Goal: Information Seeking & Learning: Learn about a topic

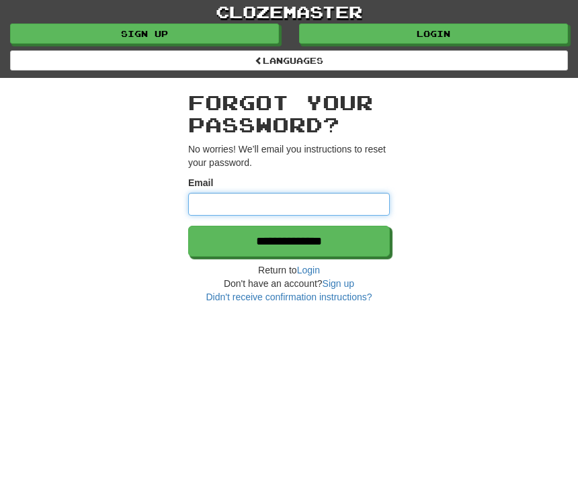
click at [337, 202] on input "Email" at bounding box center [289, 204] width 202 height 23
type input "**********"
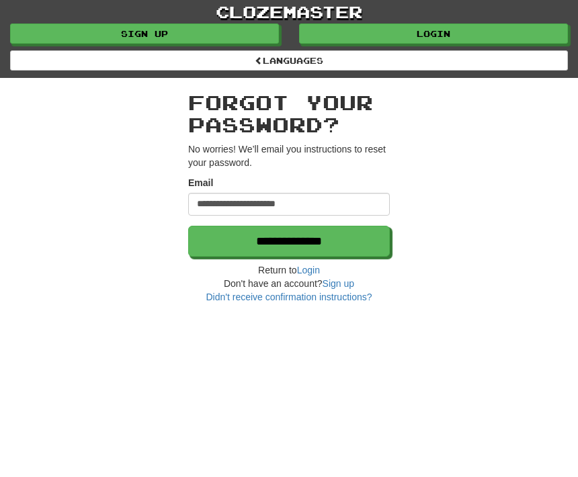
click at [362, 247] on input "**********" at bounding box center [289, 241] width 202 height 31
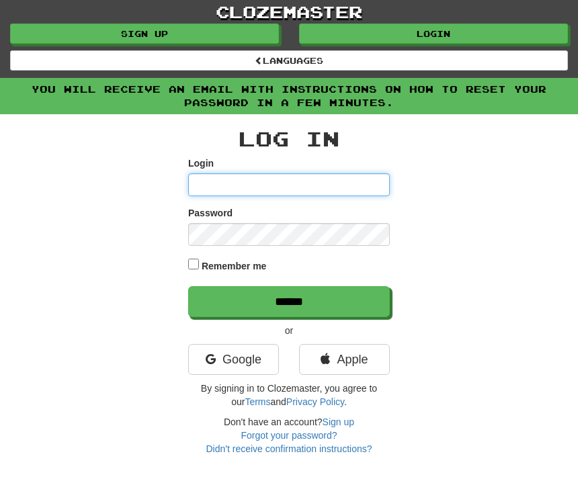
type input "**********"
click at [289, 300] on input "******" at bounding box center [289, 301] width 202 height 31
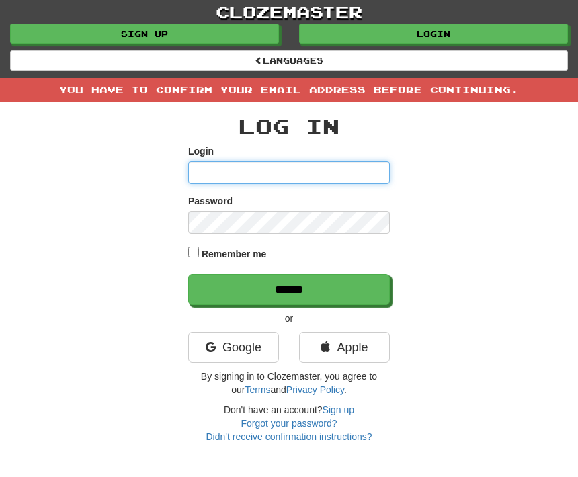
type input "**********"
click at [181, 254] on div "**********" at bounding box center [289, 272] width 504 height 341
click at [355, 286] on input "******" at bounding box center [289, 289] width 202 height 31
click at [517, 213] on div "Log In Login Password Remember me ****** or Google Apple By signing in to Cloze…" at bounding box center [289, 272] width 504 height 341
click at [497, 84] on div "You have to confirm your email address before continuing." at bounding box center [289, 90] width 578 height 24
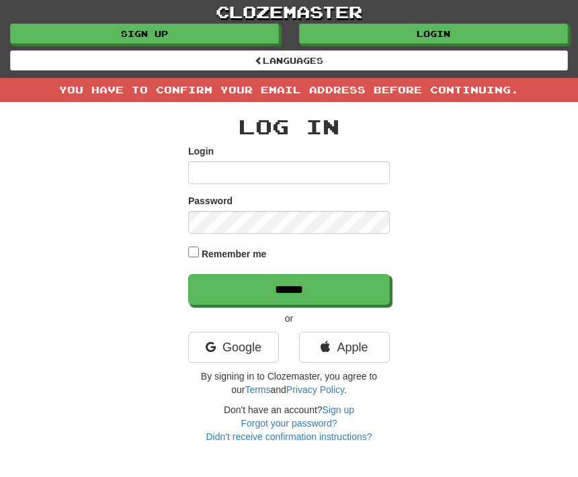
click at [456, 118] on div "Log In Login Password Remember me ****** or Google Apple By signing in to Cloze…" at bounding box center [289, 272] width 504 height 341
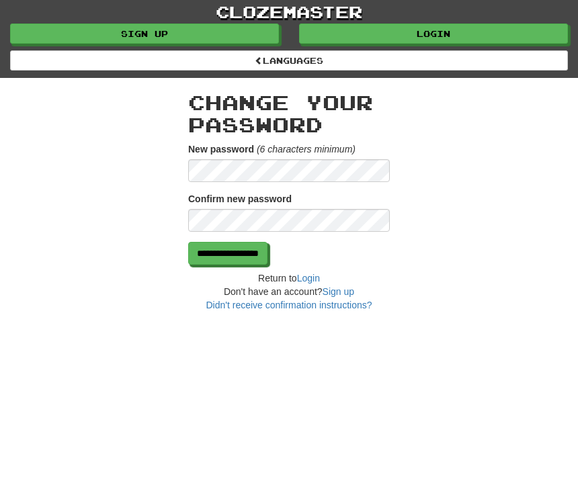
click at [267, 251] on input "**********" at bounding box center [227, 253] width 79 height 23
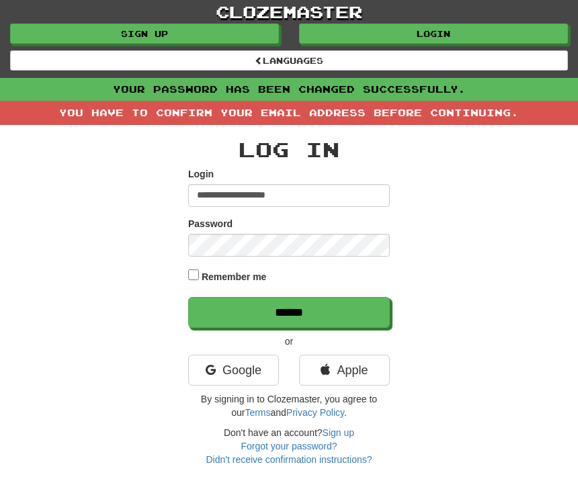
click at [339, 188] on input "**********" at bounding box center [289, 195] width 202 height 23
click at [328, 195] on input "**********" at bounding box center [289, 195] width 202 height 23
type input "*"
type input "**********"
click at [186, 267] on div "**********" at bounding box center [289, 295] width 504 height 341
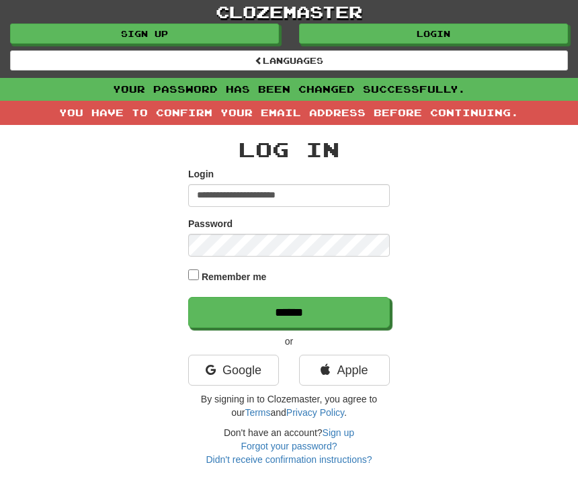
click at [333, 312] on input "******" at bounding box center [289, 312] width 202 height 31
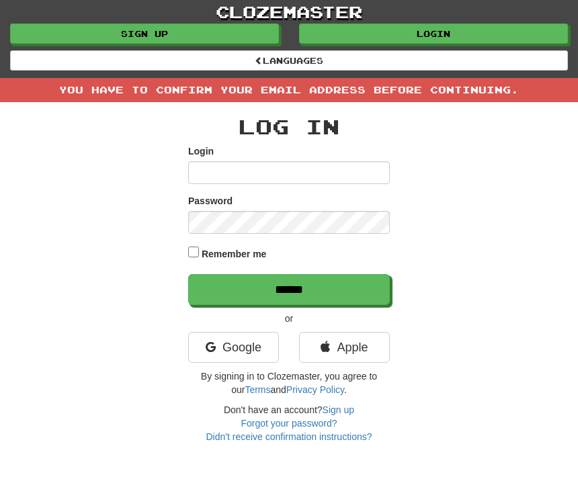
click at [507, 85] on div "You have to confirm your email address before continuing." at bounding box center [289, 90] width 578 height 24
click at [308, 439] on link "Didn't receive confirmation instructions?" at bounding box center [289, 436] width 166 height 11
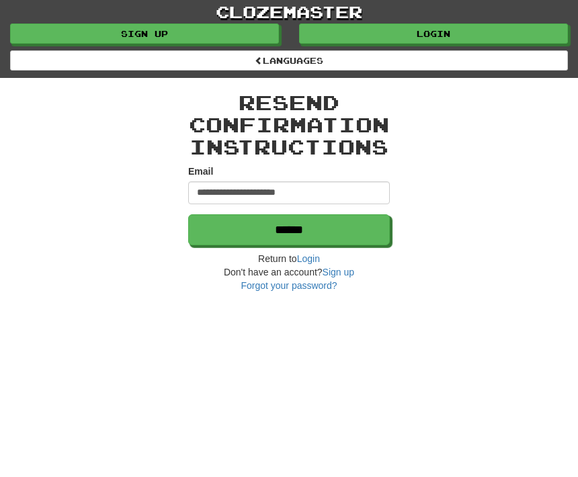
type input "**********"
click at [358, 238] on input "******" at bounding box center [289, 229] width 202 height 31
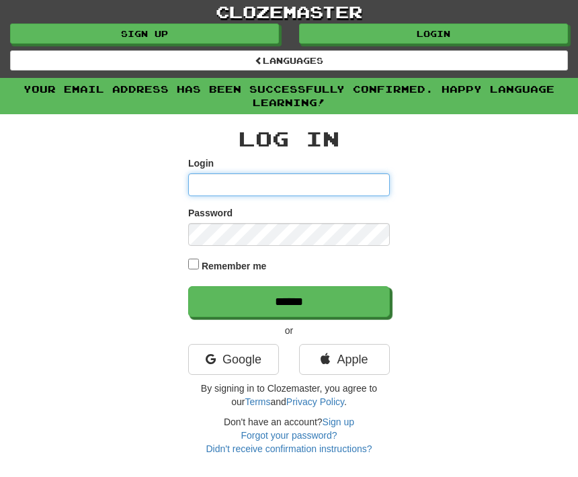
type input "**********"
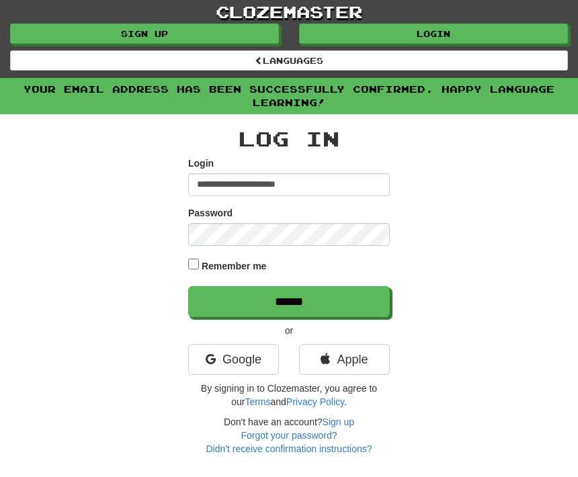
click at [351, 306] on input "******" at bounding box center [289, 301] width 202 height 31
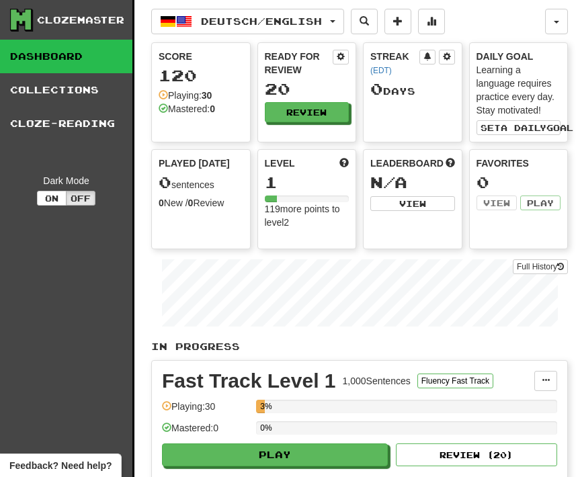
click at [200, 87] on div "Score 120 Playing: 30 Mastered: 0" at bounding box center [201, 82] width 98 height 79
click at [173, 89] on div "Playing: 30" at bounding box center [185, 95] width 53 height 13
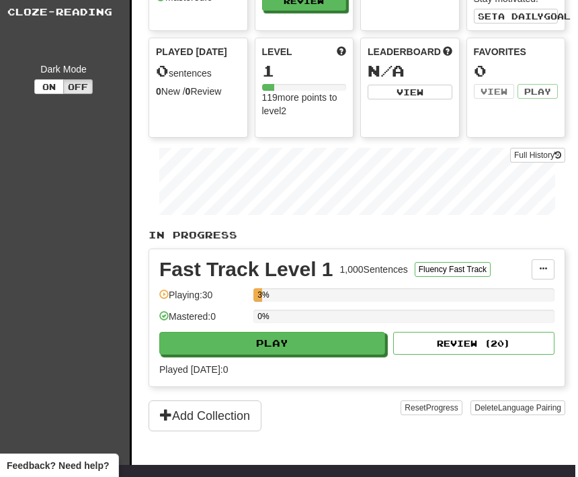
scroll to position [99, 8]
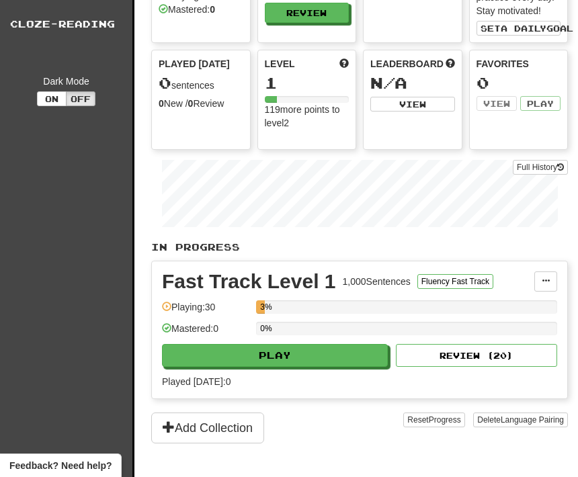
click at [336, 360] on button "Play" at bounding box center [275, 355] width 226 height 23
select select "**"
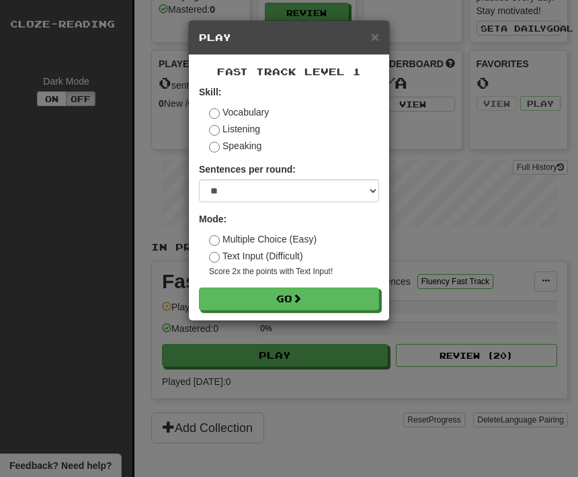
click at [350, 294] on button "Go" at bounding box center [289, 299] width 180 height 23
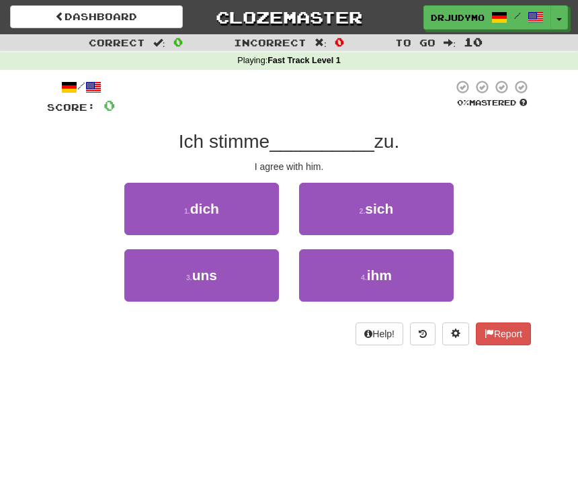
click at [378, 211] on span "sich" at bounding box center [379, 208] width 28 height 15
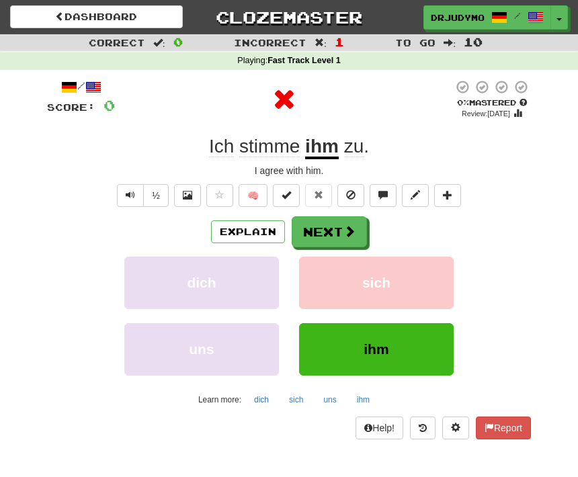
click at [426, 347] on button "ihm" at bounding box center [376, 349] width 155 height 52
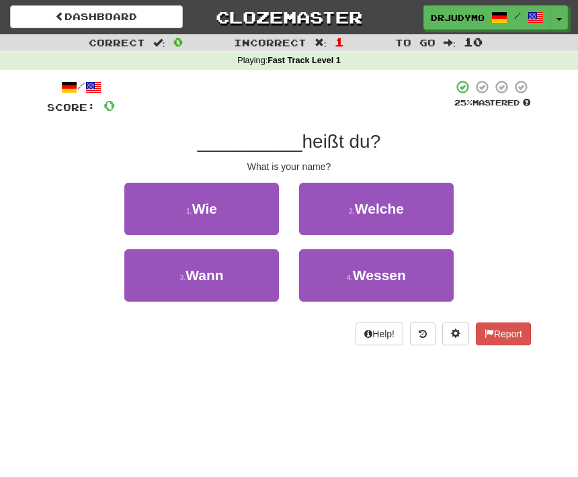
click at [257, 222] on button "1 . Wie" at bounding box center [201, 209] width 155 height 52
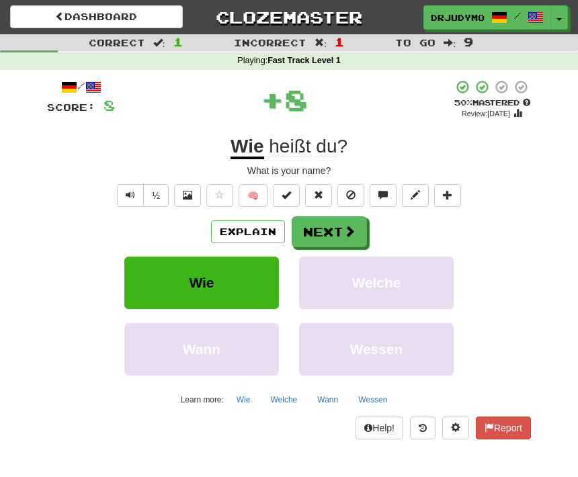
click at [351, 238] on button "Next" at bounding box center [329, 231] width 75 height 31
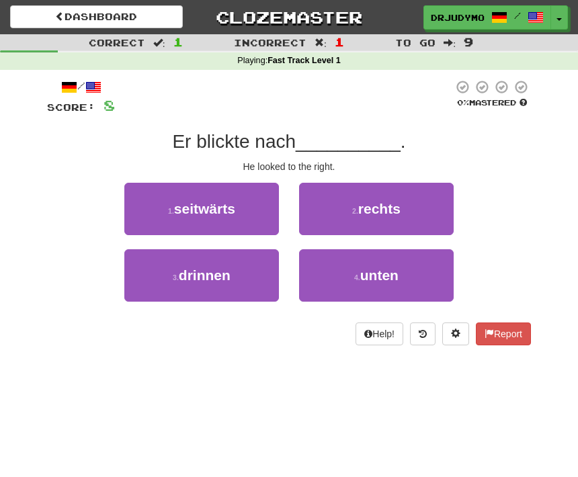
click at [416, 205] on button "2 . rechts" at bounding box center [376, 209] width 155 height 52
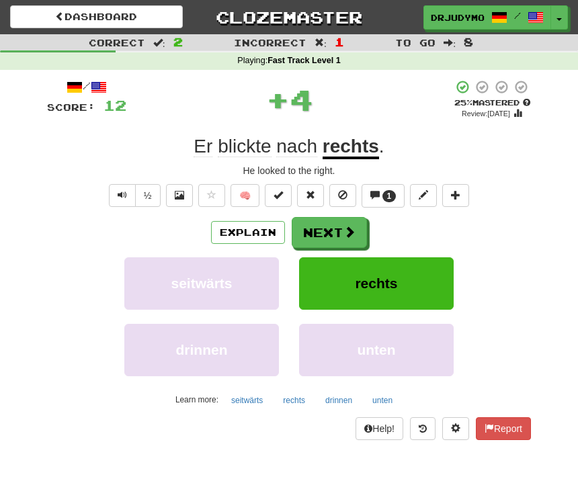
click at [353, 226] on span at bounding box center [349, 232] width 12 height 12
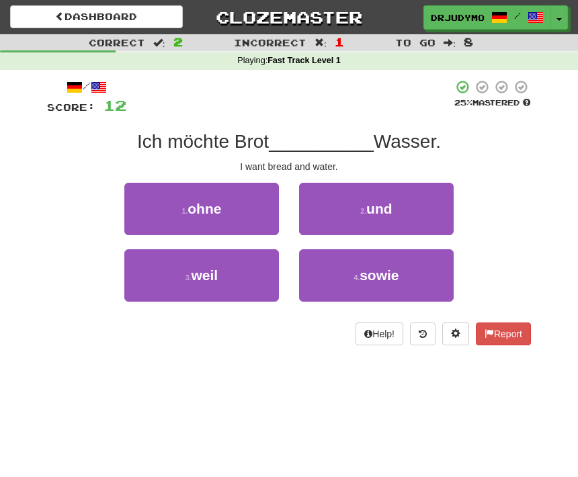
click at [360, 202] on button "2 . und" at bounding box center [376, 209] width 155 height 52
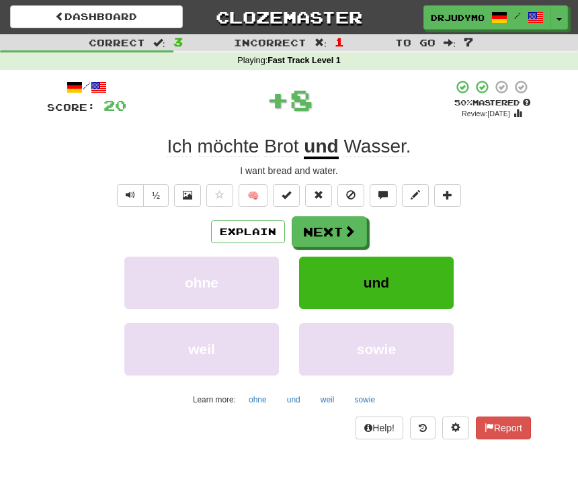
click at [348, 227] on span at bounding box center [349, 231] width 12 height 12
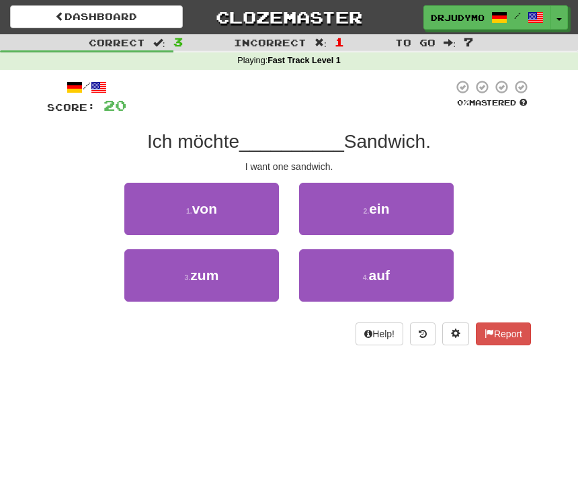
click at [413, 211] on button "2 . ein" at bounding box center [376, 209] width 155 height 52
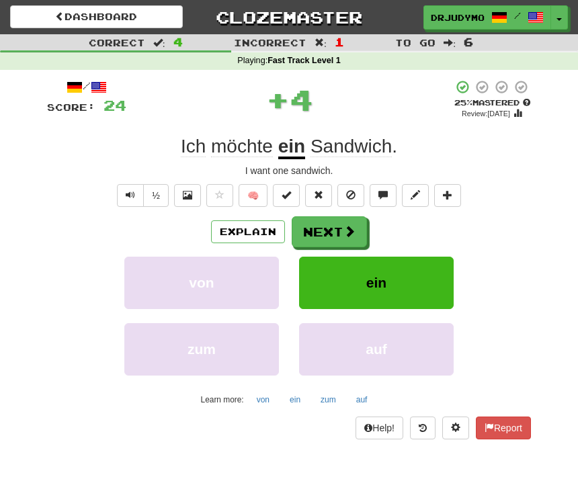
click at [353, 229] on span at bounding box center [349, 231] width 12 height 12
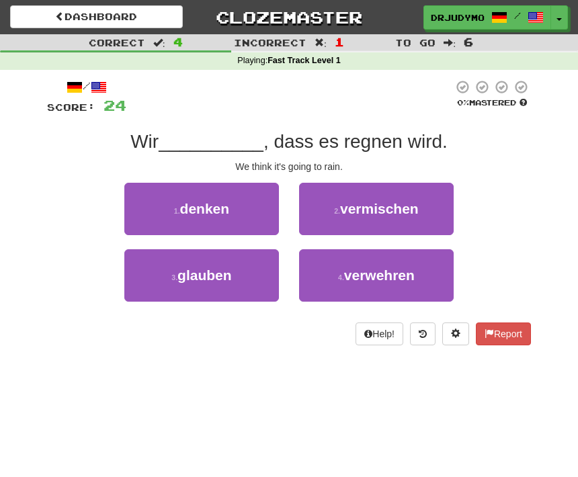
click at [245, 216] on button "1 . denken" at bounding box center [201, 209] width 155 height 52
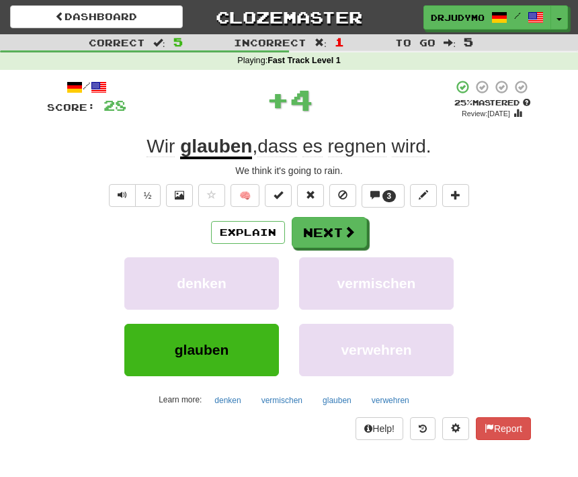
click at [349, 226] on span at bounding box center [349, 232] width 12 height 12
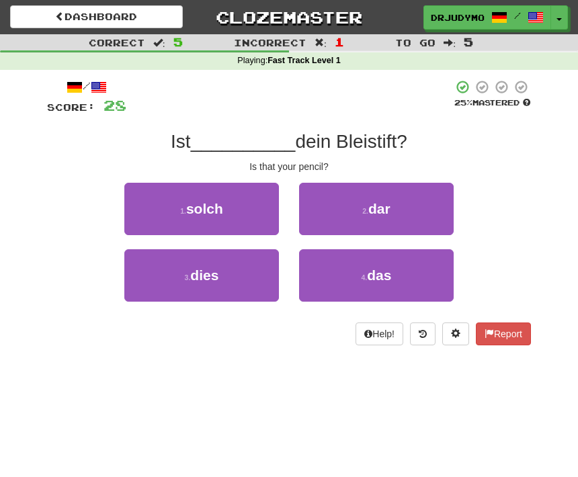
click at [403, 267] on button "4 . das" at bounding box center [376, 275] width 155 height 52
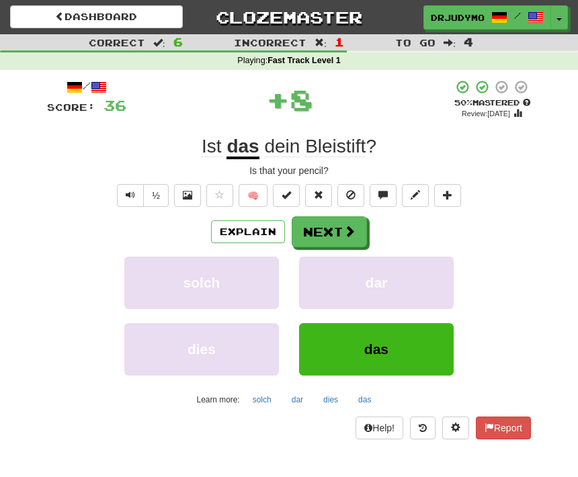
click at [348, 216] on button "Next" at bounding box center [329, 231] width 75 height 31
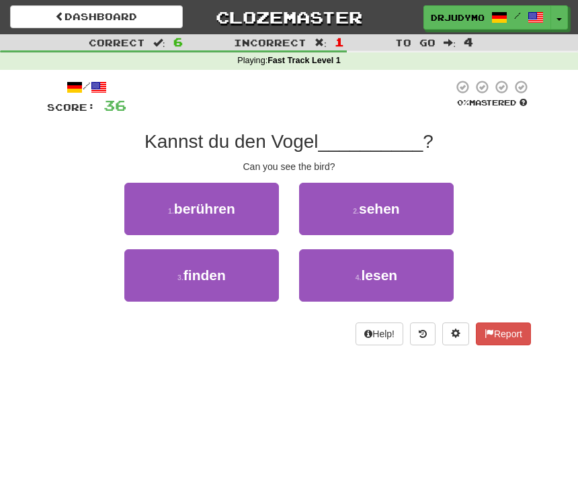
click at [418, 214] on button "2 . sehen" at bounding box center [376, 209] width 155 height 52
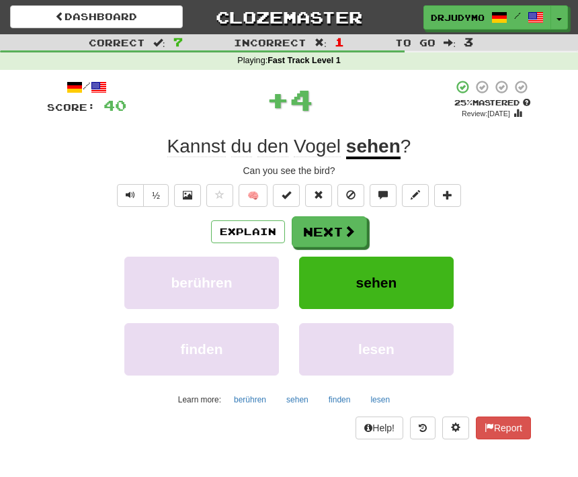
click at [345, 232] on span at bounding box center [349, 231] width 12 height 12
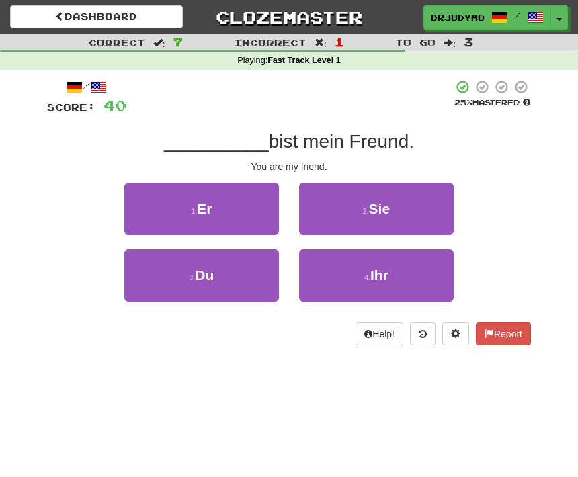
click at [257, 276] on button "3 . Du" at bounding box center [201, 275] width 155 height 52
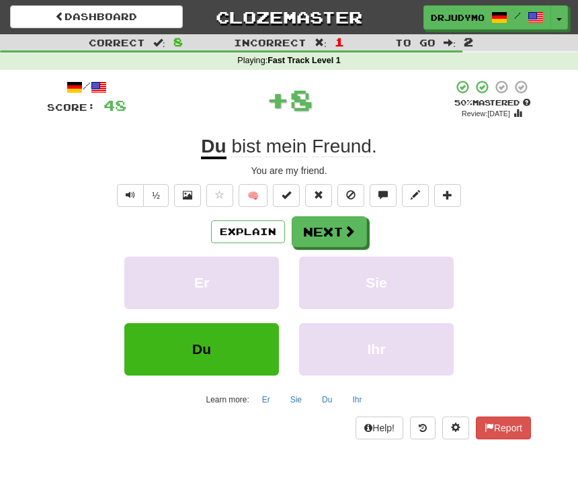
click at [360, 227] on button "Next" at bounding box center [329, 231] width 75 height 31
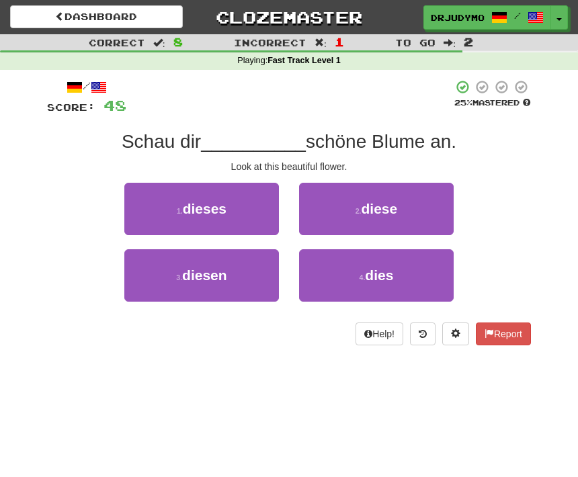
click at [405, 211] on button "2 . diese" at bounding box center [376, 209] width 155 height 52
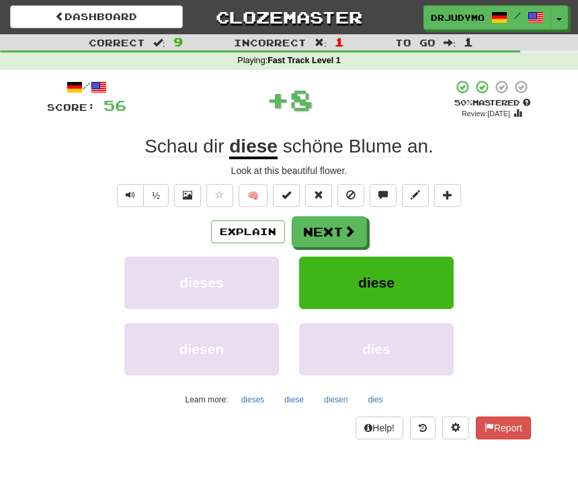
click at [337, 228] on button "Next" at bounding box center [329, 231] width 75 height 31
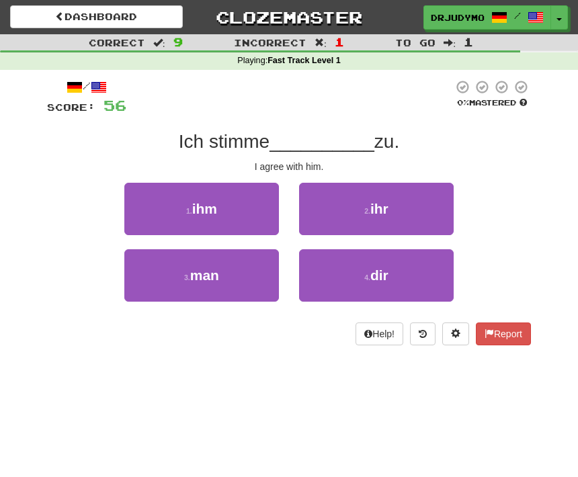
click at [233, 200] on button "1 . ihm" at bounding box center [201, 209] width 155 height 52
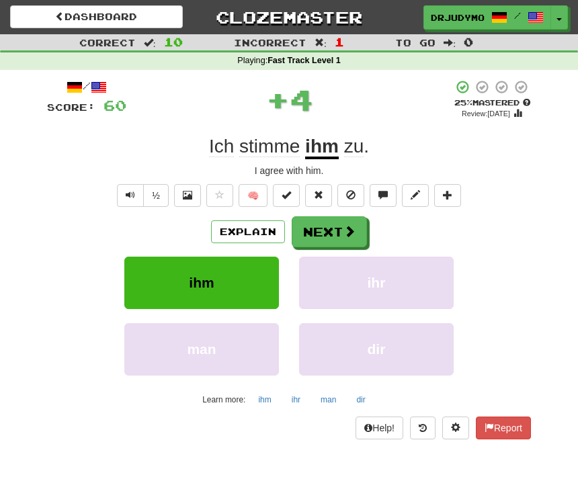
click at [338, 231] on button "Next" at bounding box center [329, 231] width 75 height 31
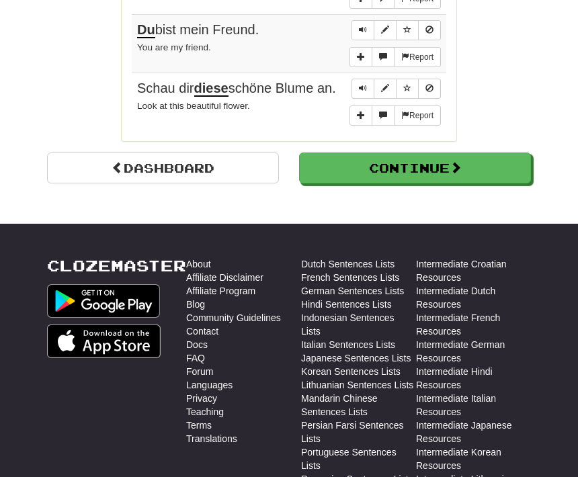
scroll to position [571, 0]
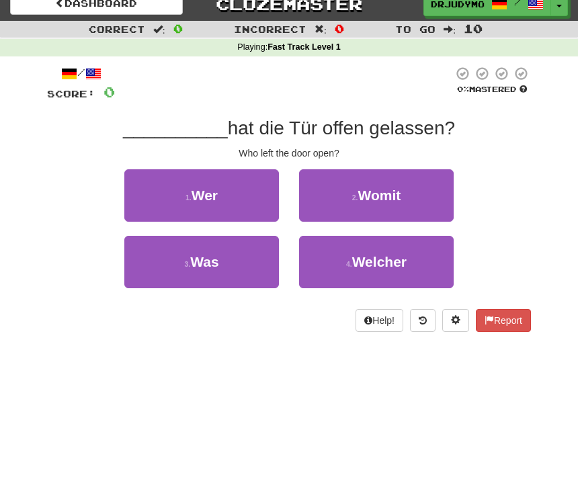
scroll to position [0, 0]
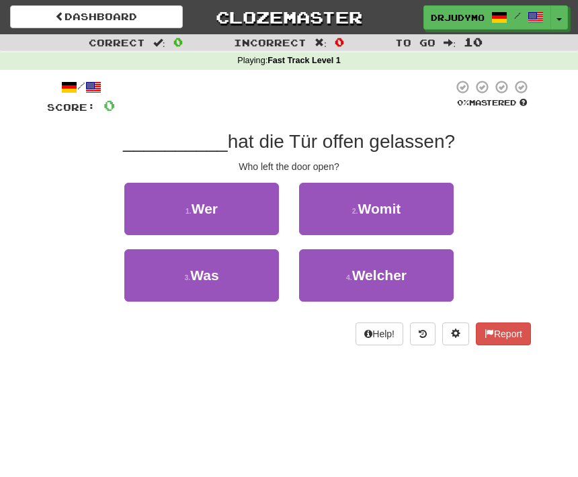
click at [242, 196] on button "1 . Wer" at bounding box center [201, 209] width 155 height 52
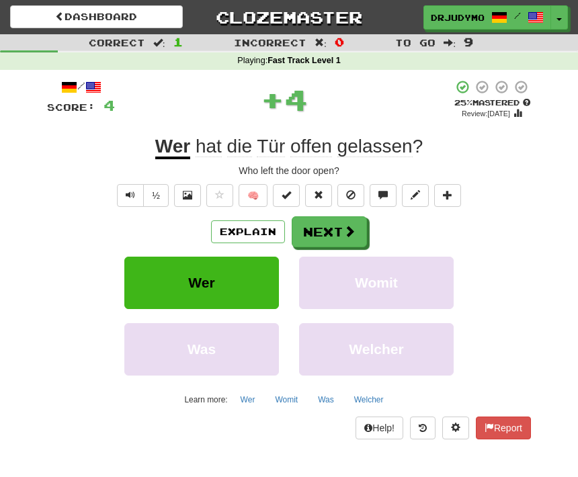
click at [333, 231] on button "Next" at bounding box center [329, 231] width 75 height 31
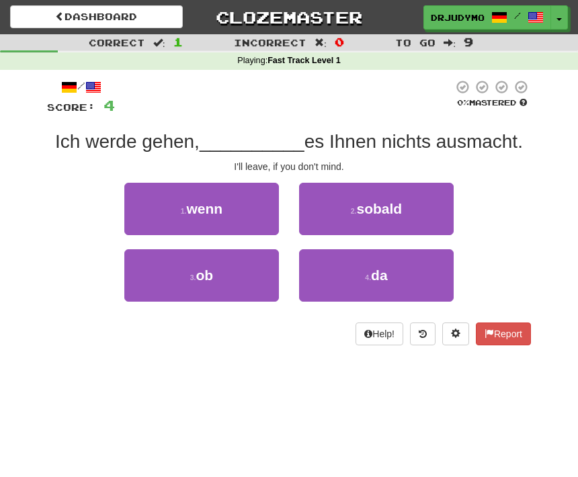
click at [222, 281] on button "3 . ob" at bounding box center [201, 275] width 155 height 52
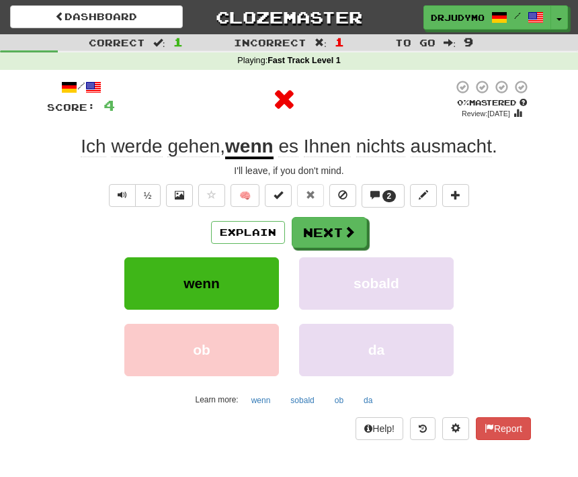
click at [332, 225] on button "Next" at bounding box center [329, 232] width 75 height 31
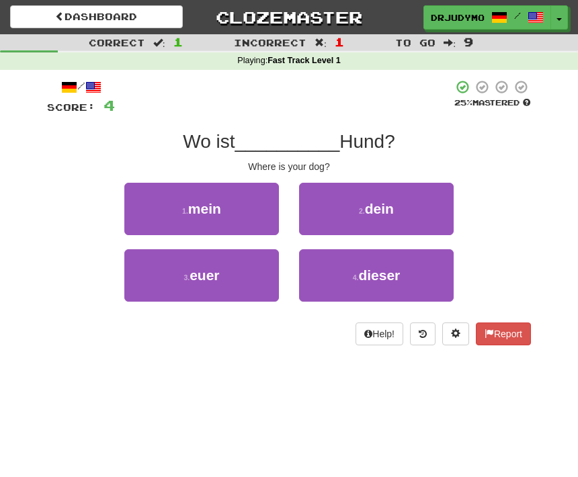
click at [365, 214] on button "2 . dein" at bounding box center [376, 209] width 155 height 52
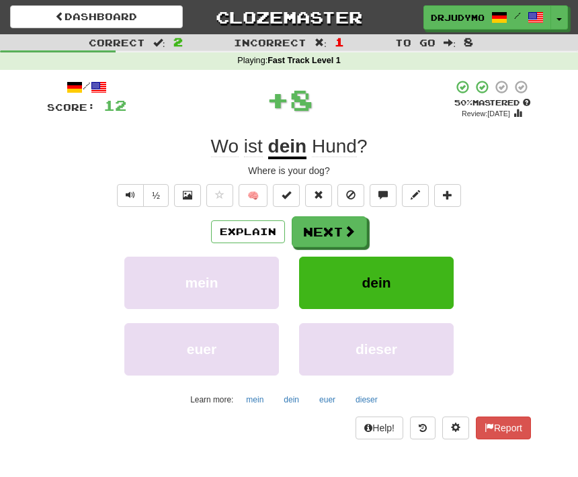
click at [353, 233] on span at bounding box center [349, 231] width 12 height 12
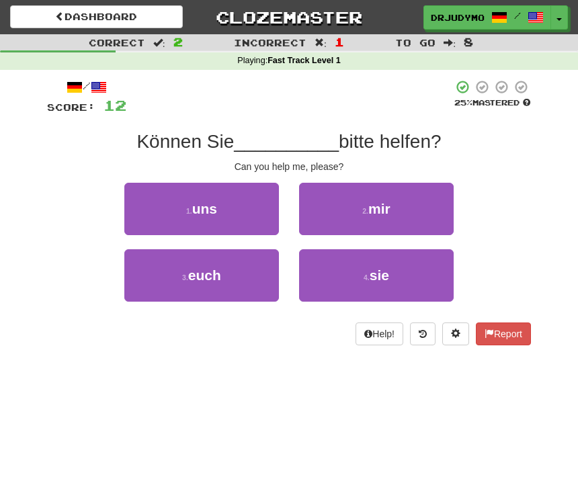
click at [392, 209] on button "2 . mir" at bounding box center [376, 209] width 155 height 52
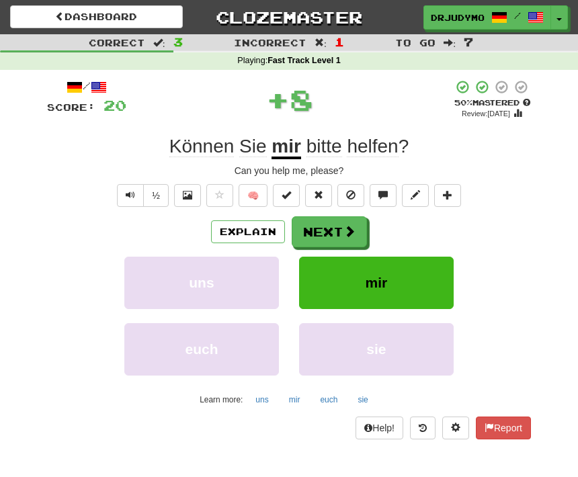
click at [349, 225] on span at bounding box center [349, 231] width 12 height 12
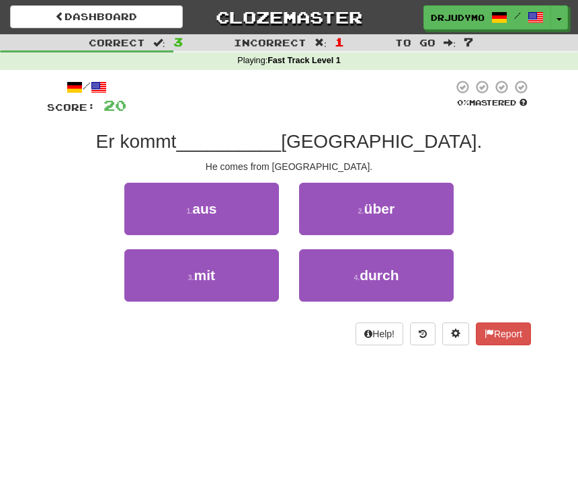
click at [235, 210] on button "1 . aus" at bounding box center [201, 209] width 155 height 52
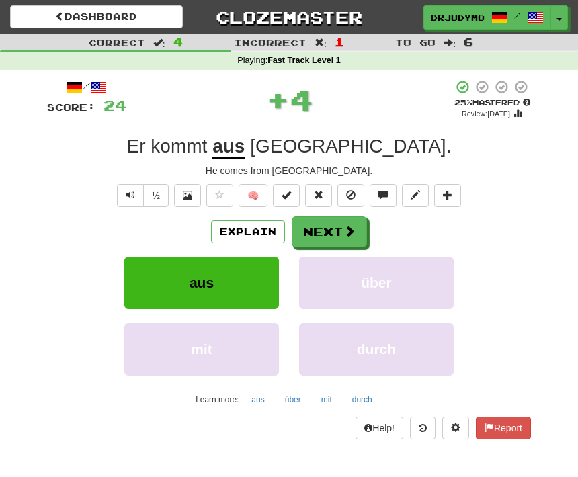
click at [351, 230] on span at bounding box center [349, 231] width 12 height 12
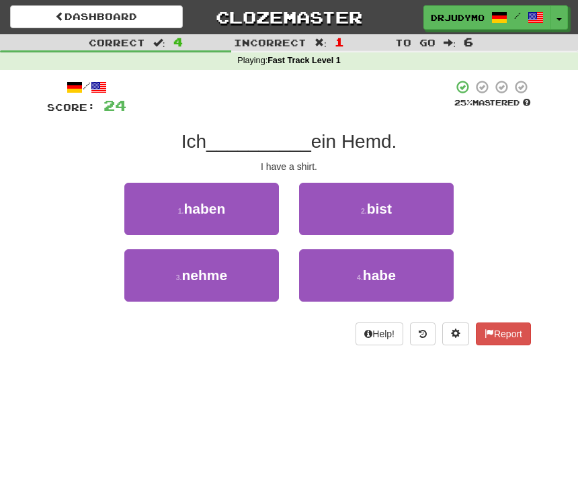
click at [372, 269] on span "habe" at bounding box center [379, 274] width 33 height 15
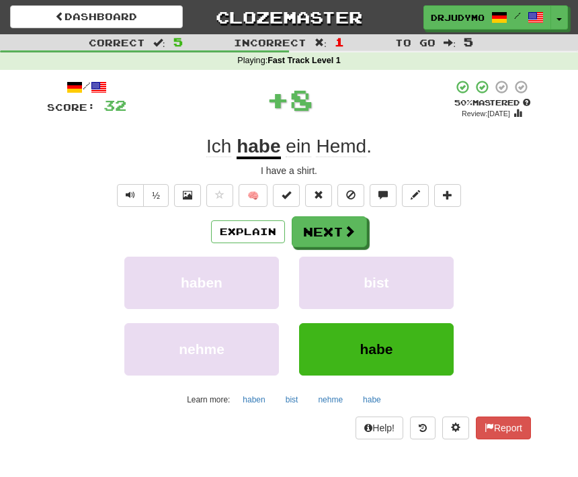
click at [333, 235] on button "Next" at bounding box center [329, 231] width 75 height 31
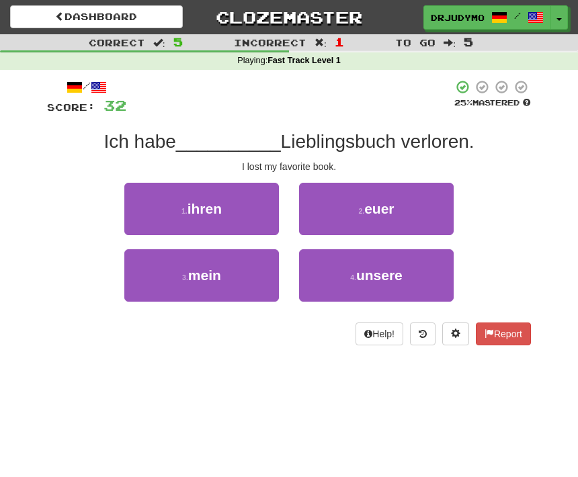
click at [233, 273] on button "3 . mein" at bounding box center [201, 275] width 155 height 52
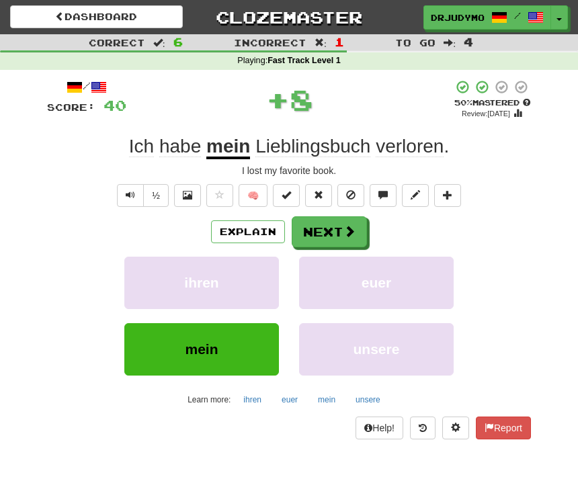
click at [357, 232] on button "Next" at bounding box center [329, 231] width 75 height 31
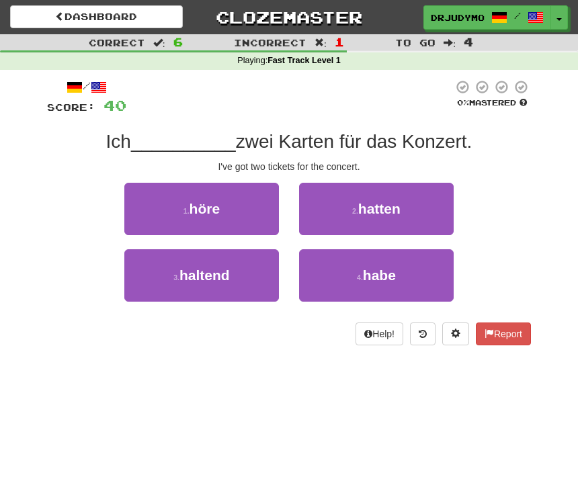
click at [374, 263] on button "4 . habe" at bounding box center [376, 275] width 155 height 52
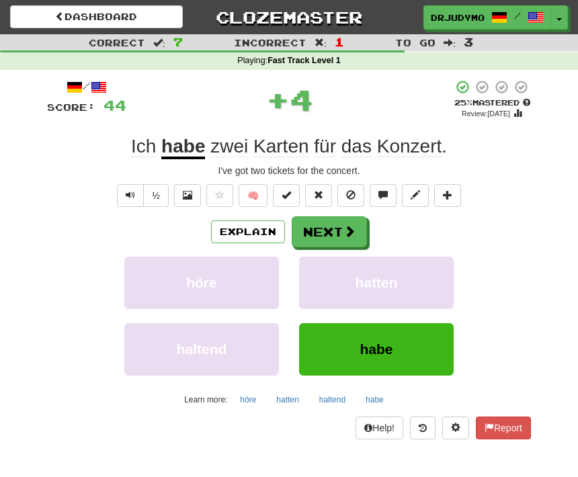
click at [354, 229] on span at bounding box center [349, 231] width 12 height 12
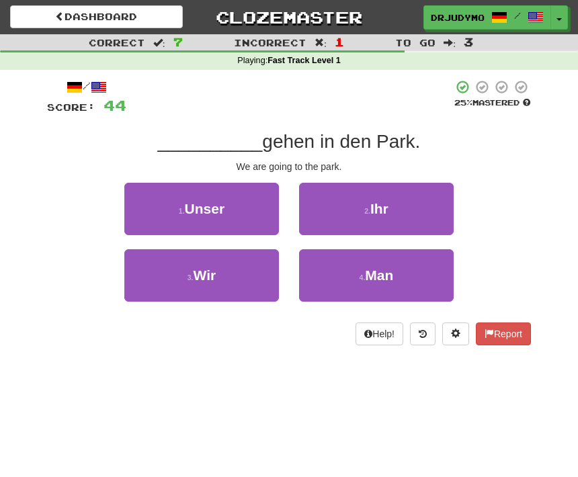
click at [216, 286] on button "3 . Wir" at bounding box center [201, 275] width 155 height 52
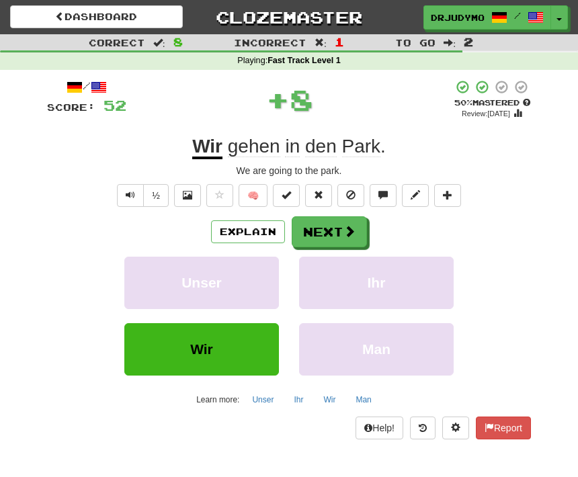
click at [339, 234] on button "Next" at bounding box center [329, 231] width 75 height 31
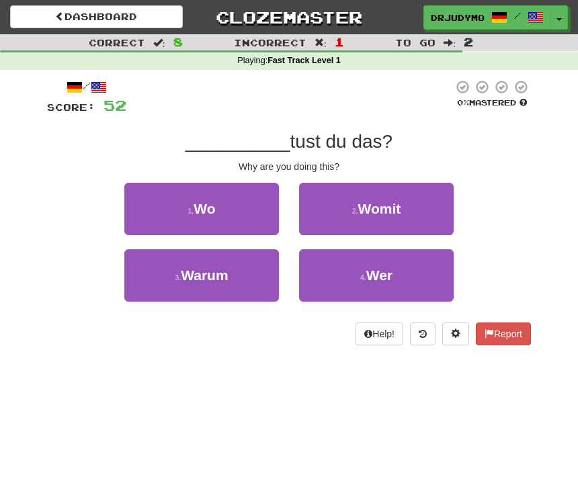
click at [217, 280] on span "Warum" at bounding box center [204, 274] width 47 height 15
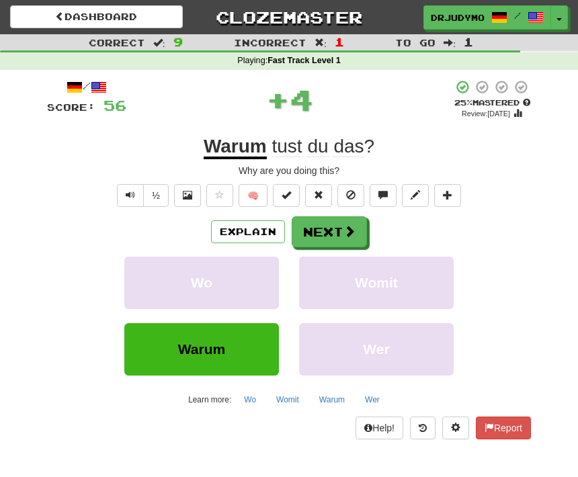
click at [341, 230] on button "Next" at bounding box center [329, 231] width 75 height 31
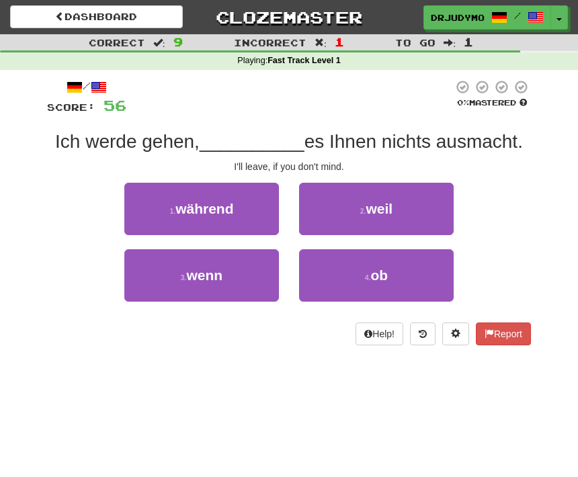
click at [248, 269] on button "3 . wenn" at bounding box center [201, 275] width 155 height 52
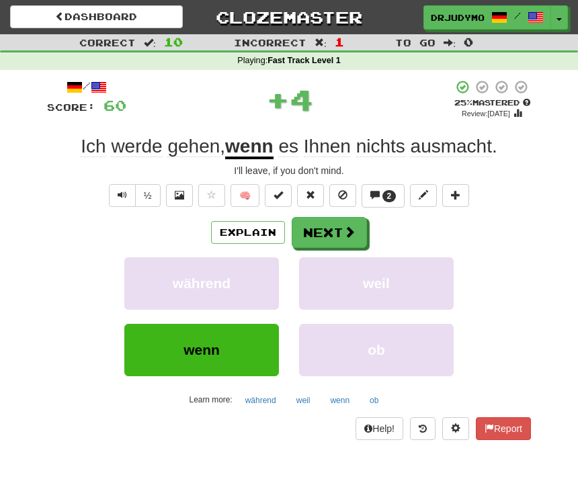
click at [351, 233] on span at bounding box center [349, 232] width 12 height 12
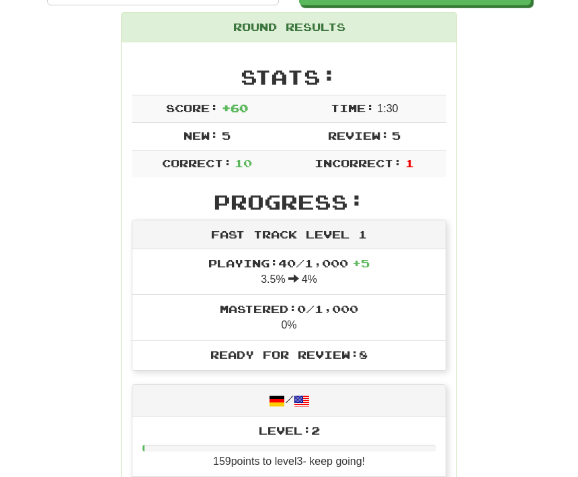
scroll to position [212, 0]
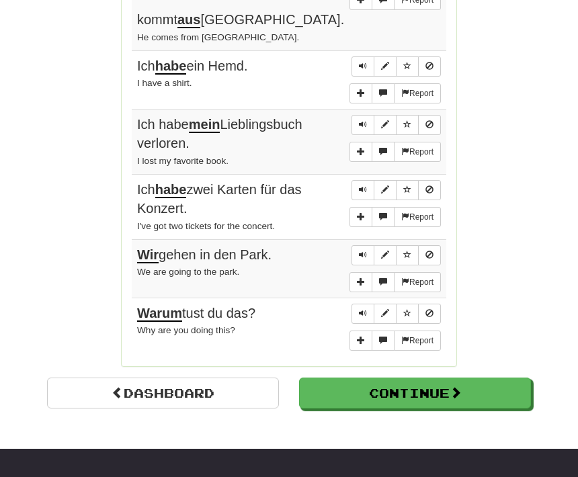
click at [398, 378] on button "Continue" at bounding box center [415, 393] width 232 height 31
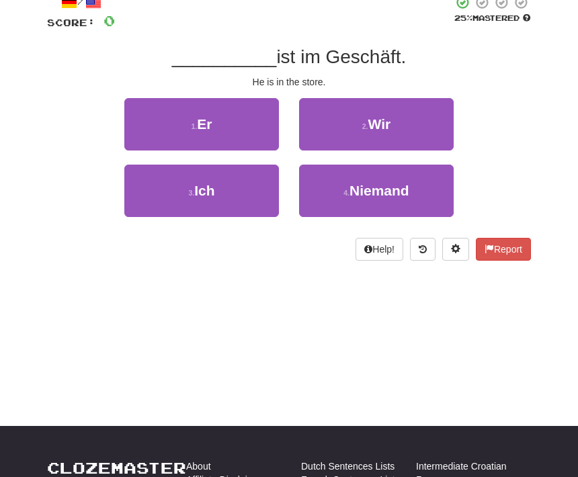
scroll to position [0, 0]
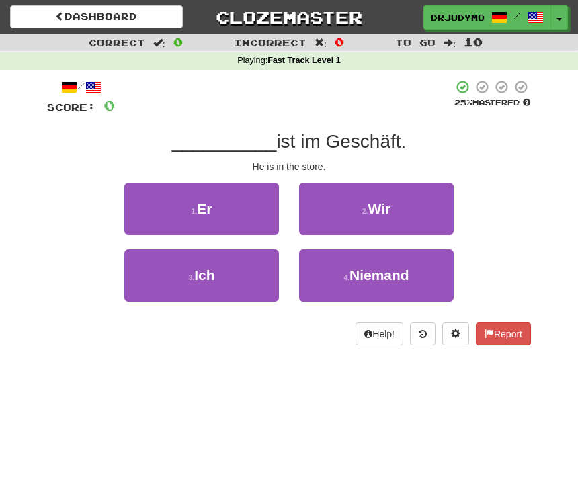
click at [243, 211] on button "1 . Er" at bounding box center [201, 209] width 155 height 52
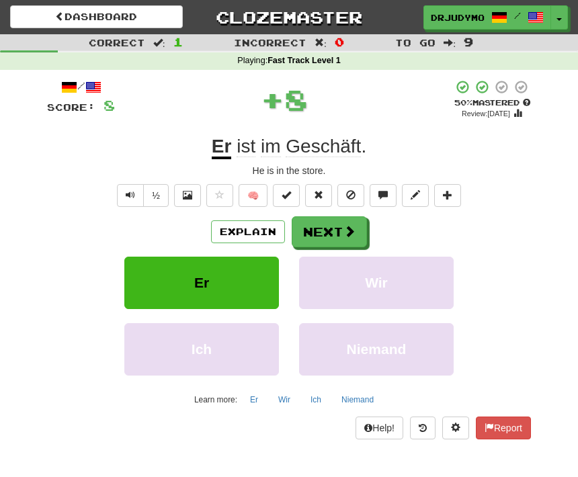
click at [339, 228] on button "Next" at bounding box center [329, 231] width 75 height 31
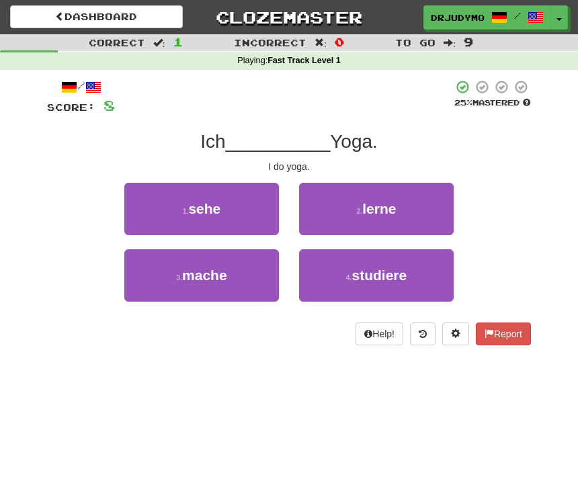
click at [255, 279] on button "3 . mache" at bounding box center [201, 275] width 155 height 52
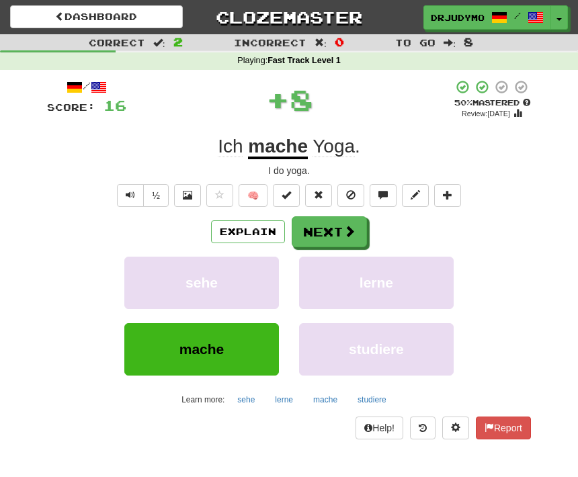
click at [339, 227] on button "Next" at bounding box center [329, 231] width 75 height 31
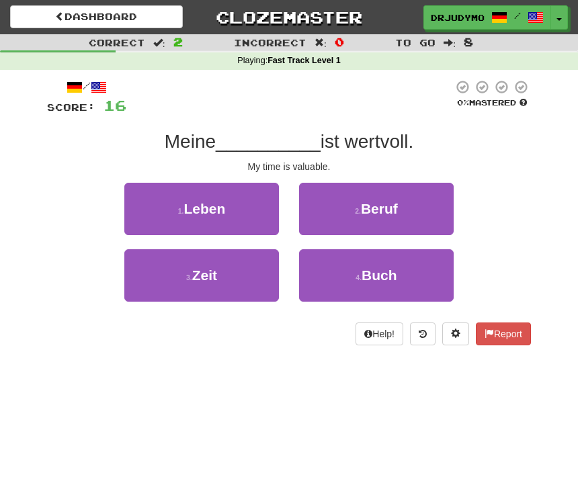
click at [241, 269] on button "3 . Zeit" at bounding box center [201, 275] width 155 height 52
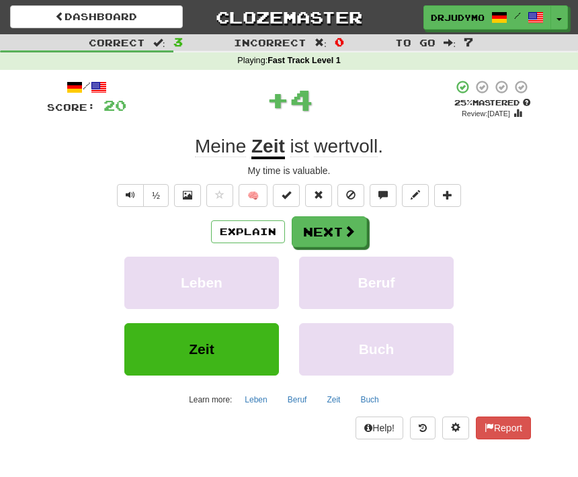
click at [345, 229] on span at bounding box center [349, 231] width 12 height 12
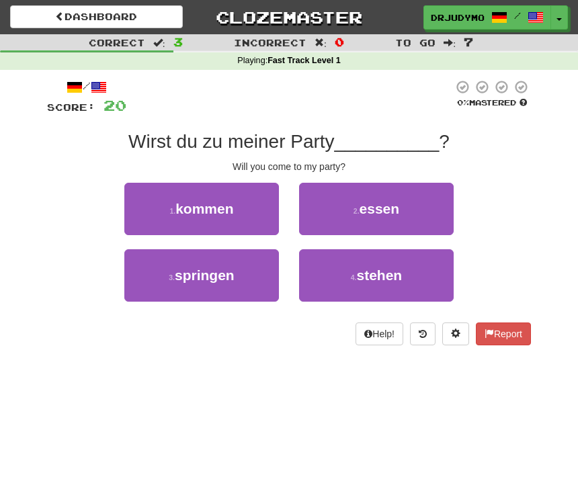
click at [238, 214] on button "1 . kommen" at bounding box center [201, 209] width 155 height 52
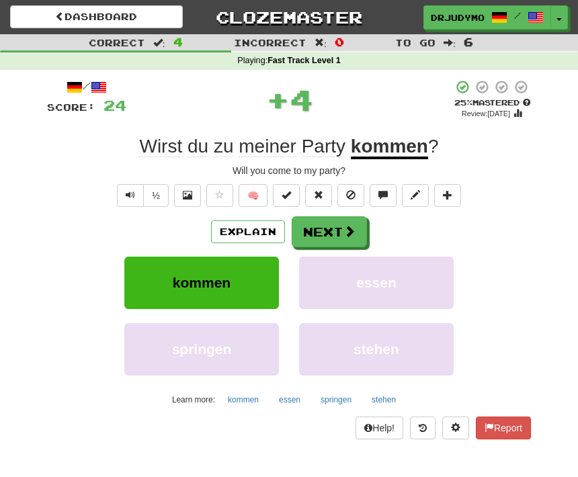
click at [359, 229] on button "Next" at bounding box center [329, 231] width 75 height 31
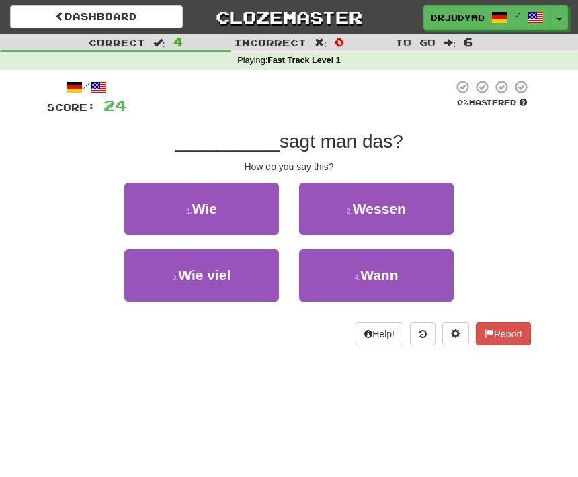
click at [238, 209] on button "1 . Wie" at bounding box center [201, 209] width 155 height 52
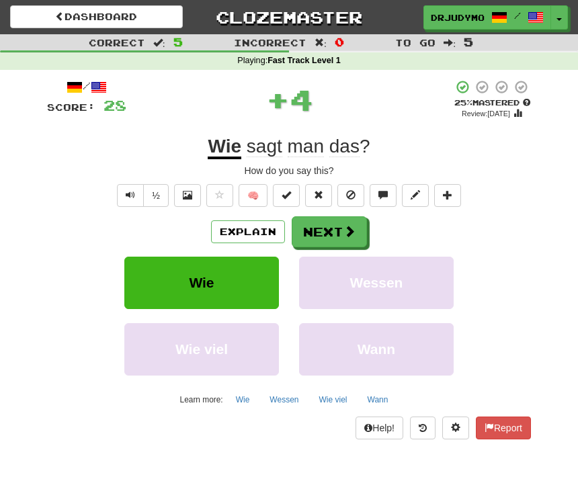
click at [343, 230] on span at bounding box center [349, 231] width 12 height 12
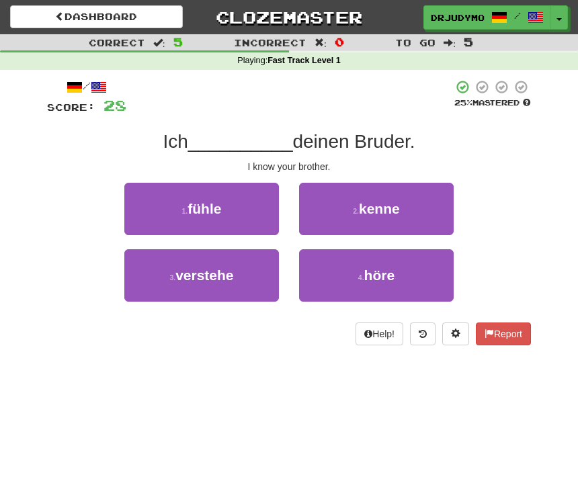
click at [417, 206] on button "2 . [GEOGRAPHIC_DATA]" at bounding box center [376, 209] width 155 height 52
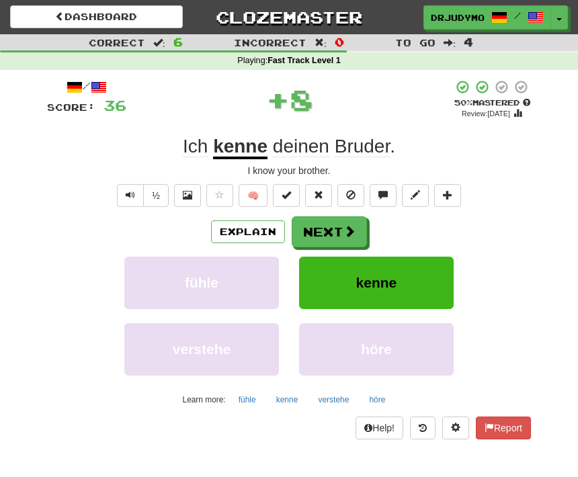
click at [354, 230] on span at bounding box center [349, 231] width 12 height 12
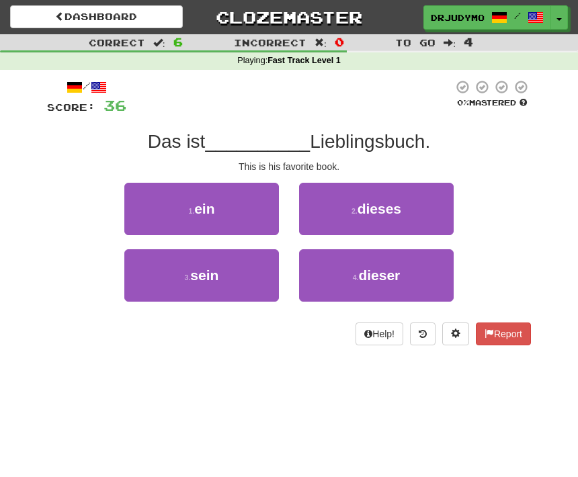
click at [237, 273] on button "3 . sein" at bounding box center [201, 275] width 155 height 52
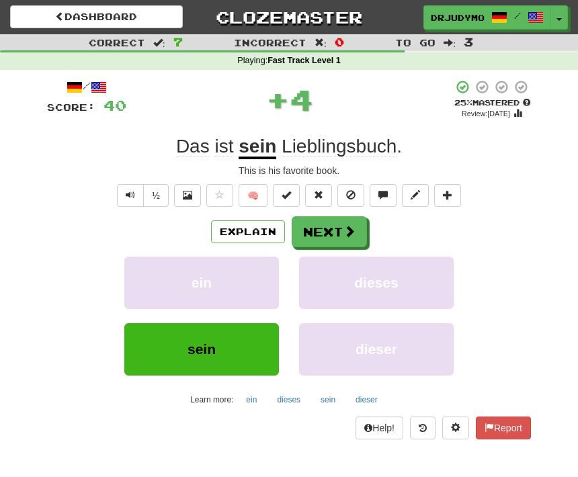
click at [352, 222] on button "Next" at bounding box center [329, 231] width 75 height 31
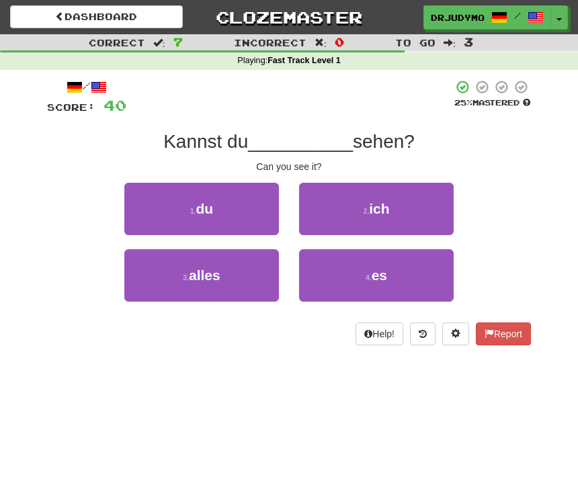
click at [350, 266] on button "4 . es" at bounding box center [376, 275] width 155 height 52
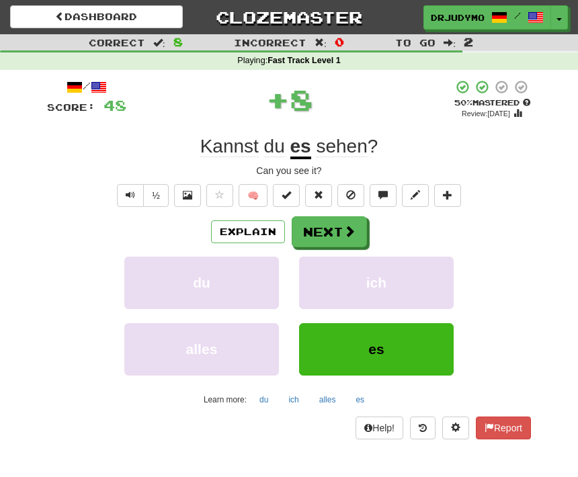
click at [343, 240] on button "Next" at bounding box center [329, 231] width 75 height 31
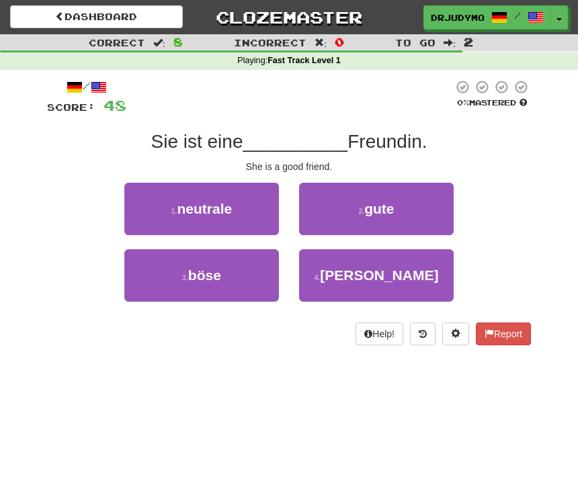
click at [379, 213] on span "gute" at bounding box center [379, 208] width 30 height 15
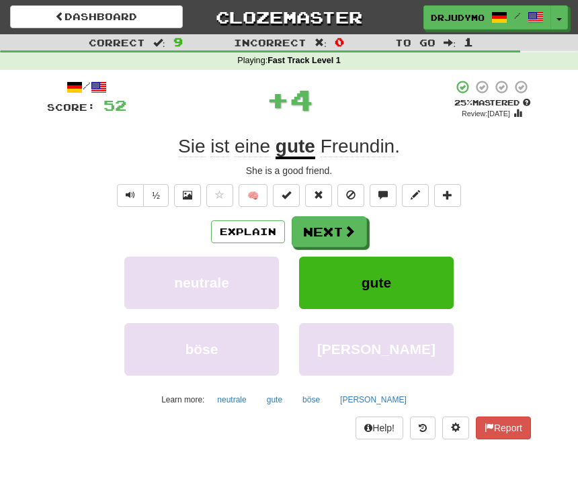
click at [343, 232] on span at bounding box center [349, 231] width 12 height 12
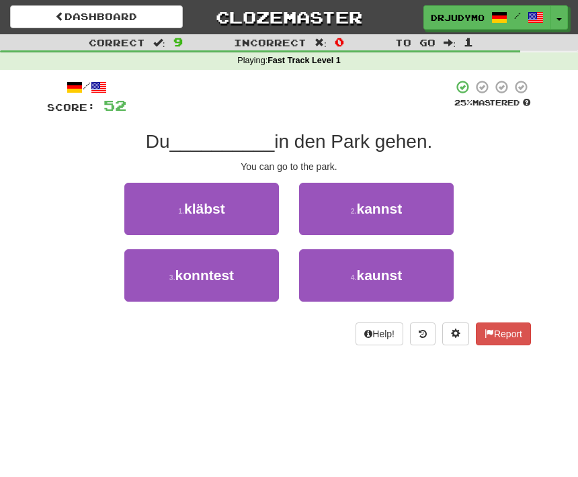
click at [388, 205] on span "kannst" at bounding box center [380, 208] width 46 height 15
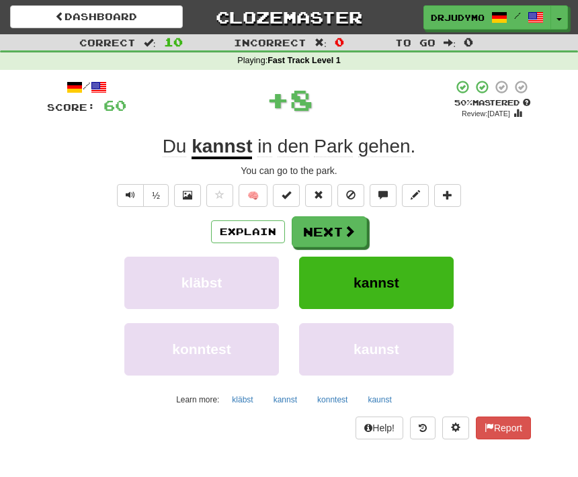
click at [355, 225] on button "Next" at bounding box center [329, 231] width 75 height 31
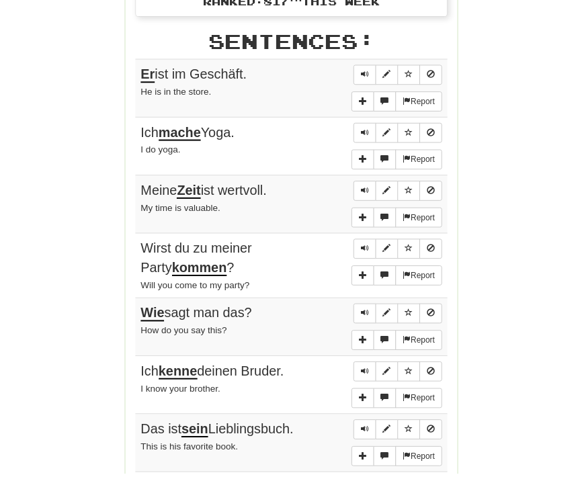
scroll to position [644, 0]
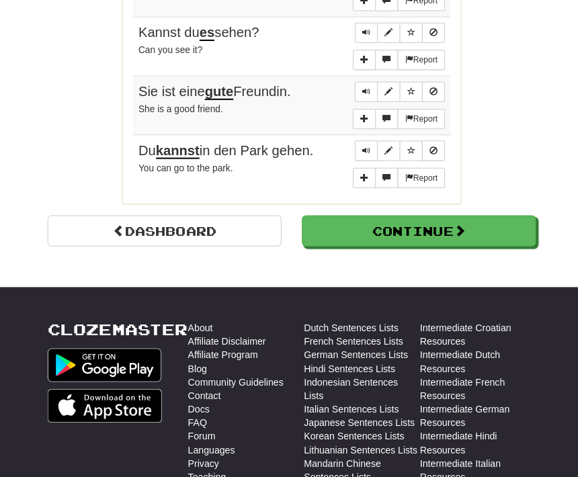
click at [450, 213] on button "Continue" at bounding box center [415, 228] width 232 height 31
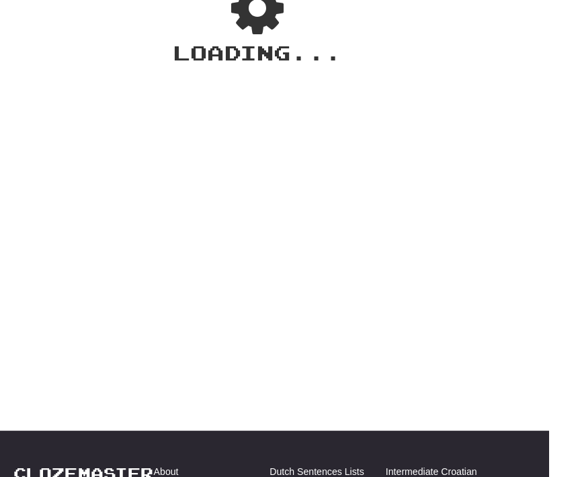
scroll to position [0, 0]
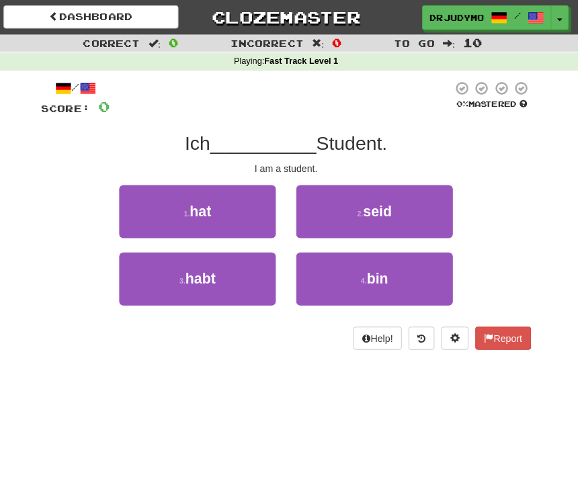
click at [376, 267] on span "bin" at bounding box center [380, 274] width 22 height 15
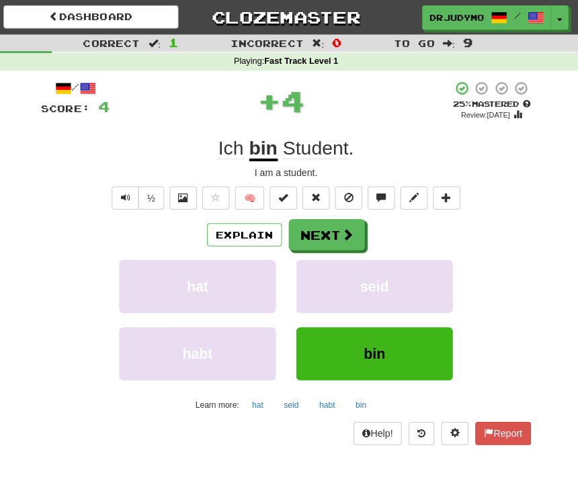
click at [347, 230] on span at bounding box center [349, 231] width 12 height 12
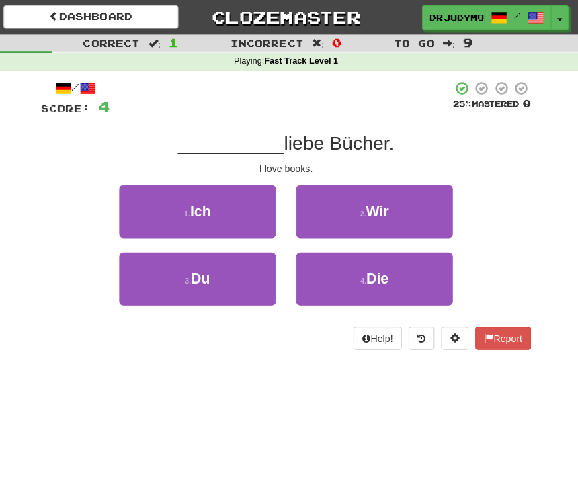
click at [238, 216] on button "1 . Ich" at bounding box center [201, 209] width 155 height 52
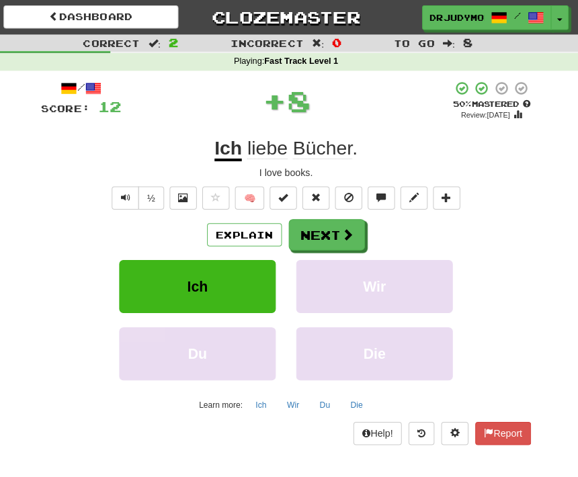
click at [343, 221] on button "Next" at bounding box center [329, 231] width 75 height 31
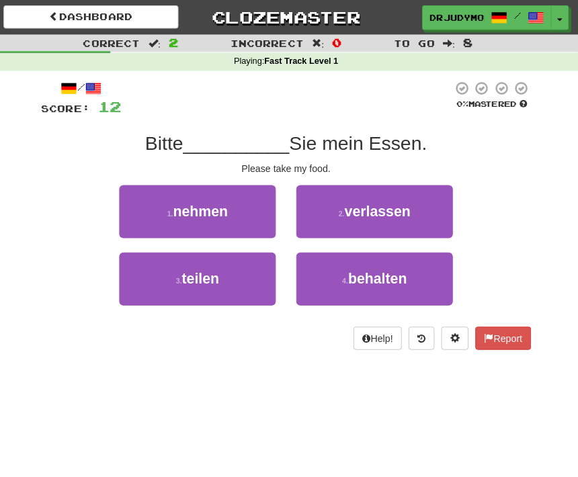
click at [243, 202] on button "1 . nehmen" at bounding box center [201, 209] width 155 height 52
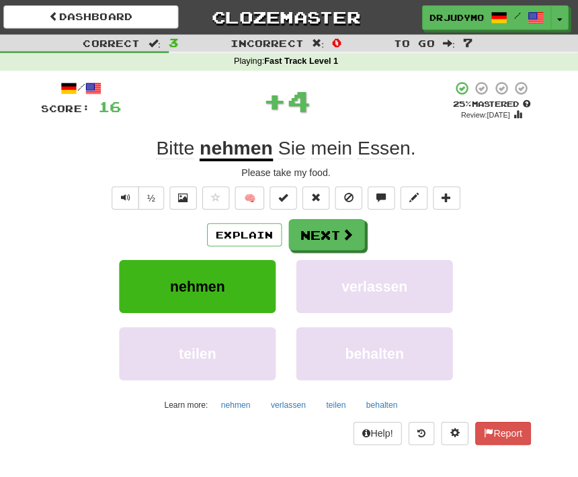
click at [343, 229] on span at bounding box center [349, 231] width 12 height 12
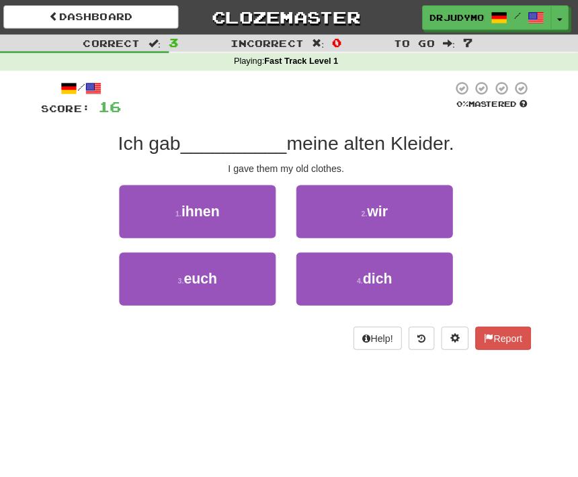
click at [251, 265] on button "3 . euch" at bounding box center [201, 275] width 155 height 52
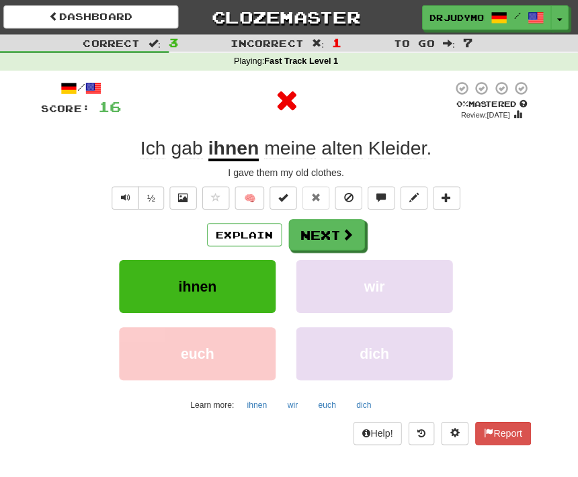
click at [343, 226] on span at bounding box center [349, 231] width 12 height 12
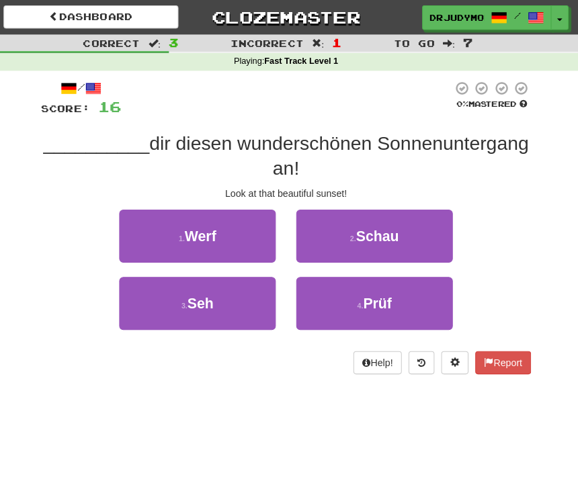
click at [409, 225] on button "2 . [GEOGRAPHIC_DATA]" at bounding box center [376, 233] width 155 height 52
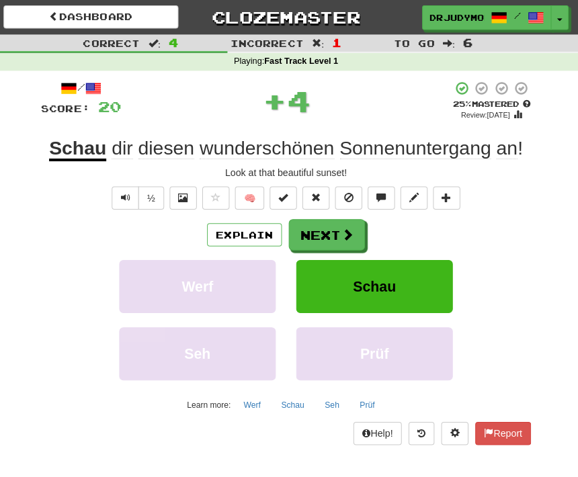
click at [351, 218] on button "Next" at bounding box center [329, 231] width 75 height 31
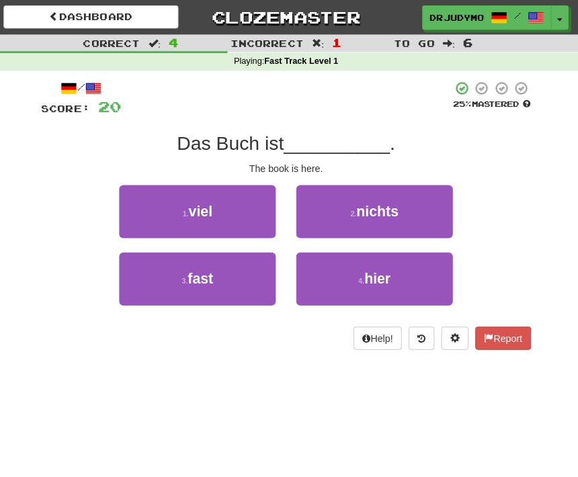
click at [345, 278] on button "4 . hier" at bounding box center [376, 275] width 155 height 52
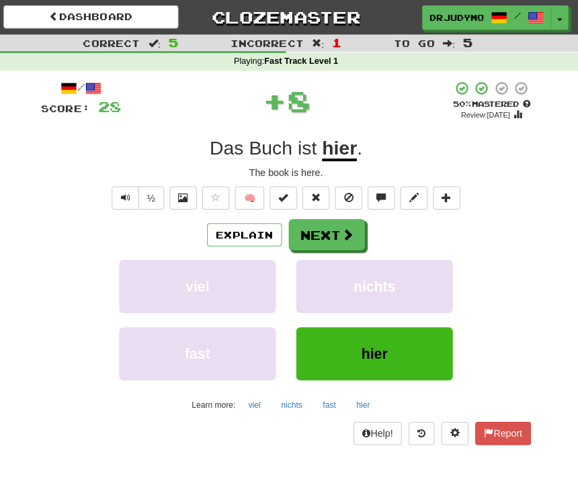
click at [445, 179] on div "/ Score: 28 + 8 50 % Mastered Review: [DATE] Das Buch ist hier . The book is he…" at bounding box center [289, 259] width 484 height 361
click at [503, 417] on button "Report" at bounding box center [503, 428] width 55 height 23
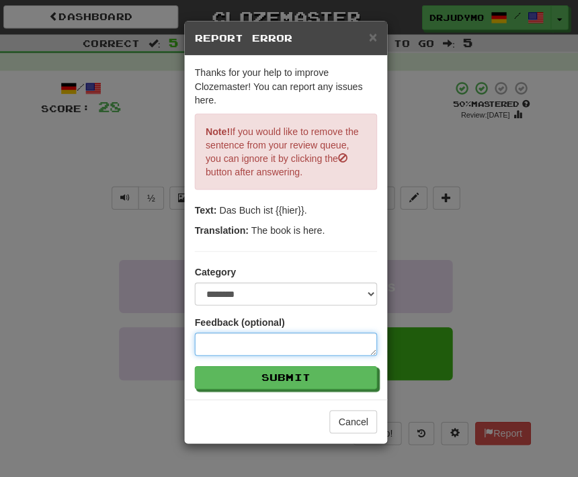
click at [329, 347] on textarea at bounding box center [289, 340] width 180 height 23
click at [316, 351] on textarea at bounding box center [289, 340] width 180 height 23
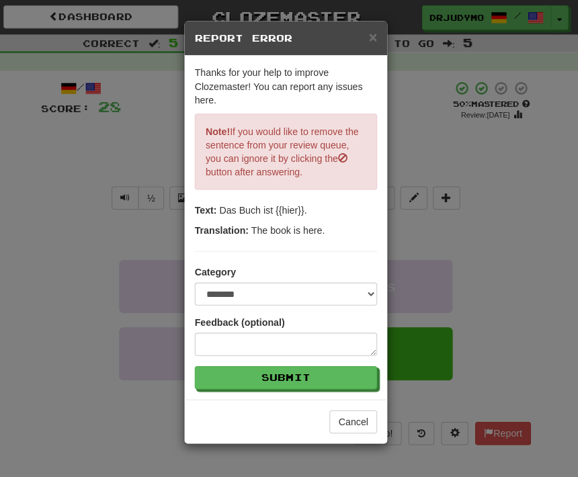
click at [310, 358] on form "**********" at bounding box center [289, 323] width 180 height 122
click at [300, 365] on button "Submit" at bounding box center [289, 373] width 180 height 23
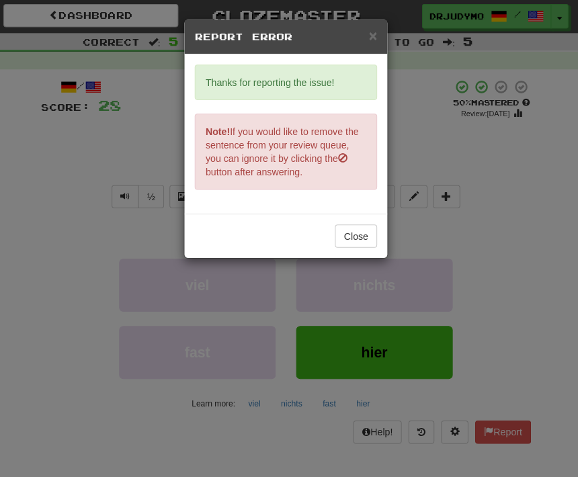
click at [360, 237] on button "Close" at bounding box center [358, 234] width 42 height 23
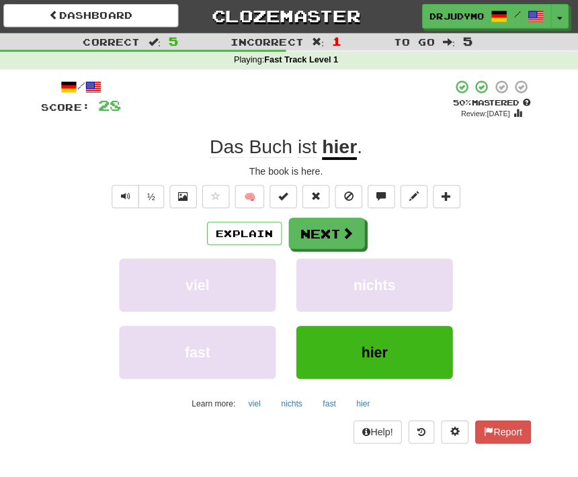
click at [519, 422] on button "Report" at bounding box center [503, 428] width 55 height 23
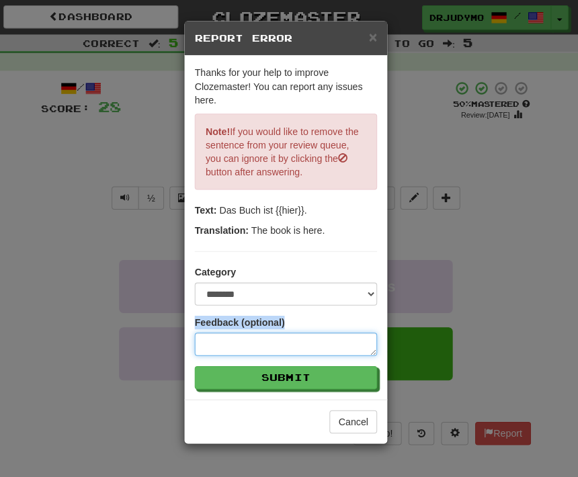
click at [349, 350] on textarea at bounding box center [289, 340] width 180 height 23
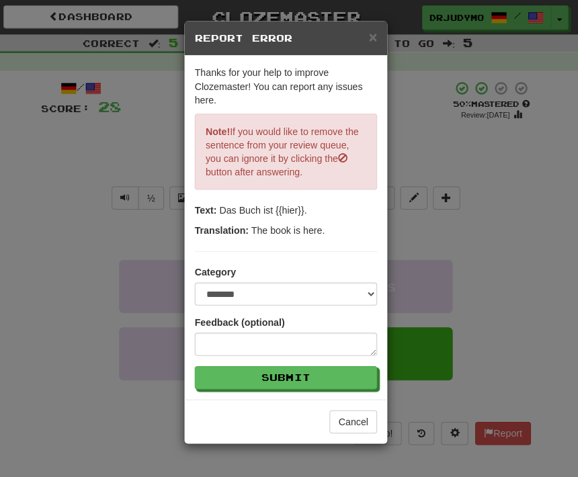
click at [345, 362] on button "Submit" at bounding box center [289, 373] width 180 height 23
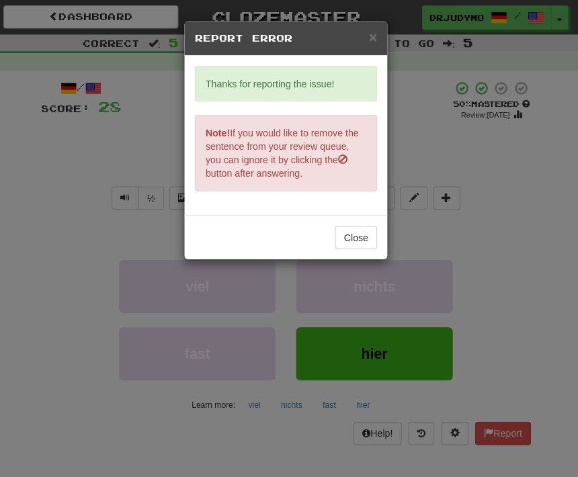
click at [375, 304] on div "× Report Error Thanks for reporting the issue! Note! If you would like to remov…" at bounding box center [289, 238] width 578 height 477
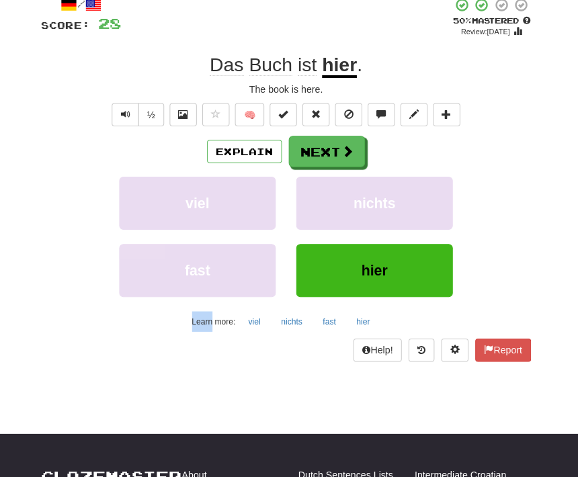
scroll to position [83, 0]
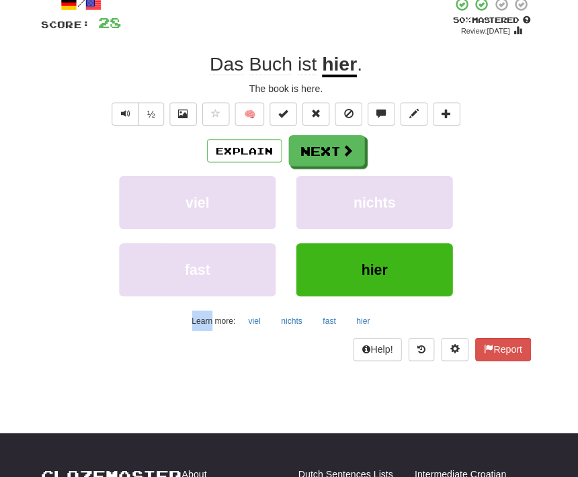
click at [422, 263] on button "hier" at bounding box center [376, 267] width 155 height 52
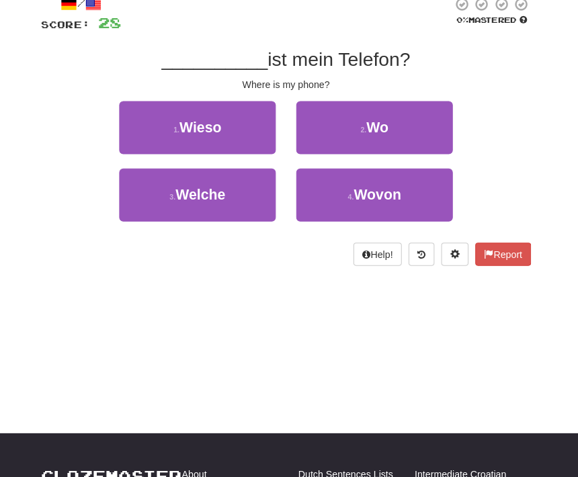
click at [519, 394] on div "Dashboard Clozemaster drjudymorley / Toggle Dropdown Dashboard Leaderboard Acti…" at bounding box center [289, 155] width 578 height 477
click at [569, 394] on div "Dashboard Clozemaster drjudymorley / Toggle Dropdown Dashboard Leaderboard Acti…" at bounding box center [289, 155] width 578 height 477
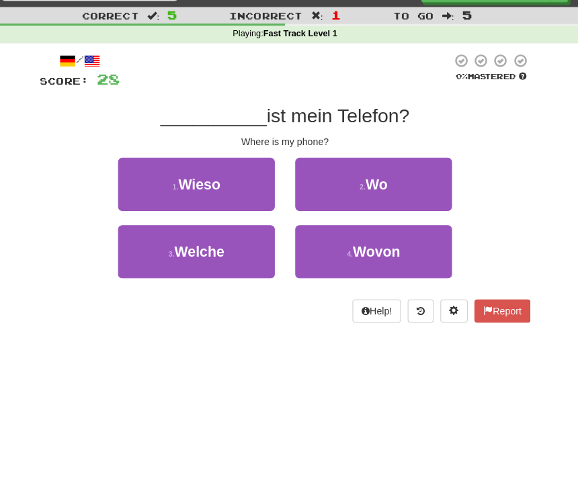
scroll to position [26, 0]
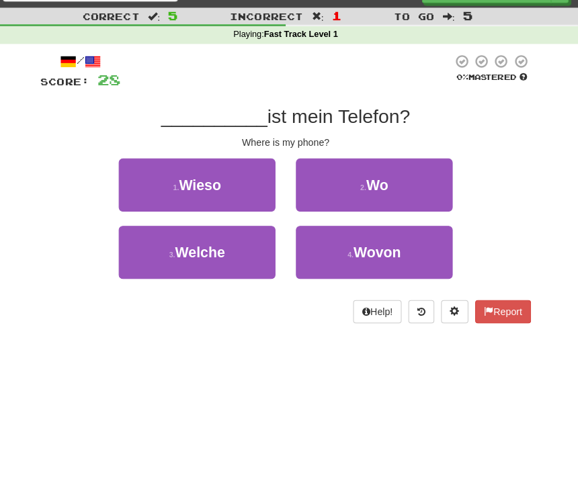
click at [405, 189] on button "2 . Wo" at bounding box center [376, 183] width 155 height 52
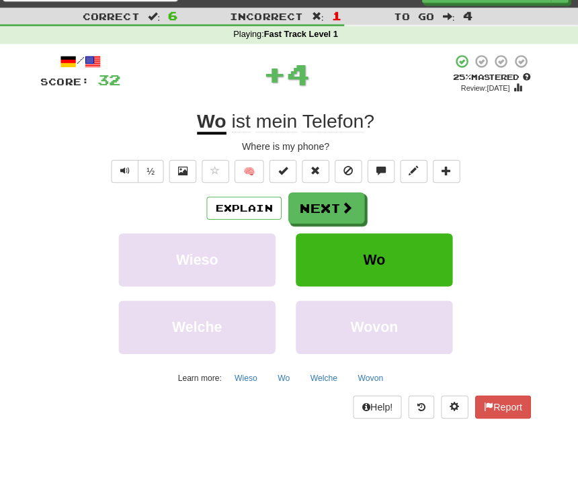
scroll to position [27, 0]
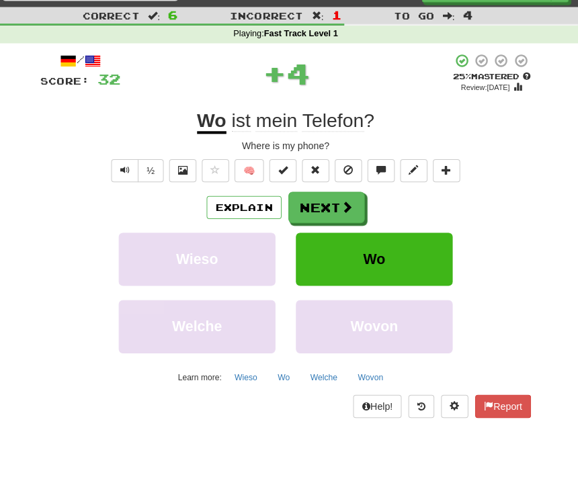
click at [332, 193] on button "Next" at bounding box center [329, 205] width 75 height 31
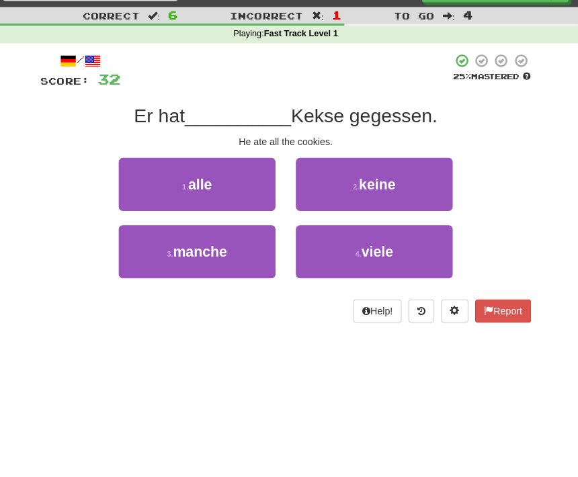
click at [255, 187] on button "1 . alle" at bounding box center [201, 182] width 155 height 52
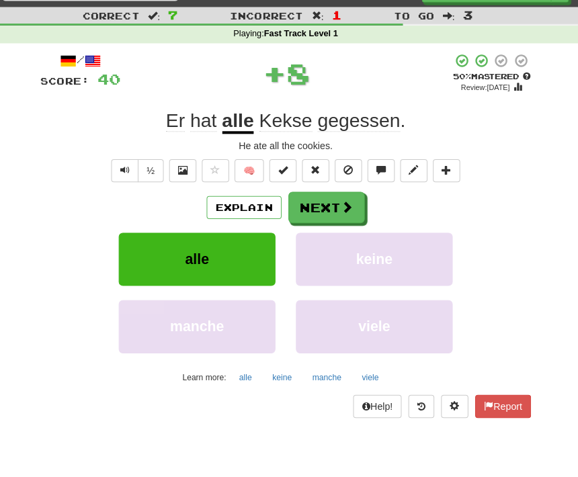
click at [350, 207] on button "Next" at bounding box center [329, 205] width 75 height 31
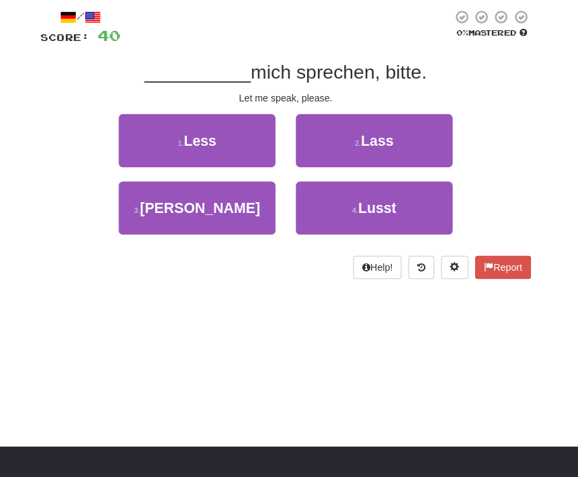
scroll to position [64, 0]
click at [440, 208] on button "4 . Lusst" at bounding box center [376, 211] width 155 height 52
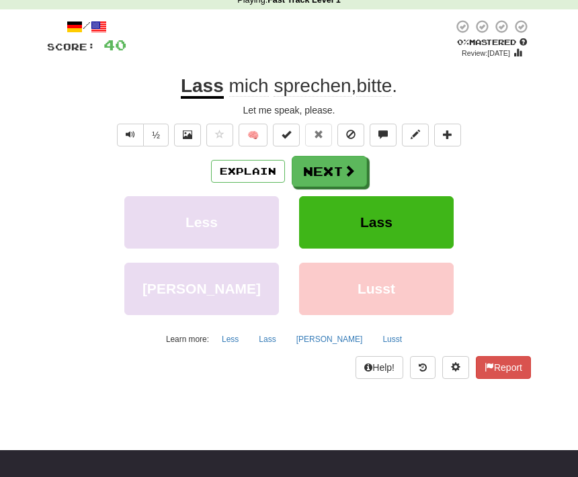
scroll to position [62, 0]
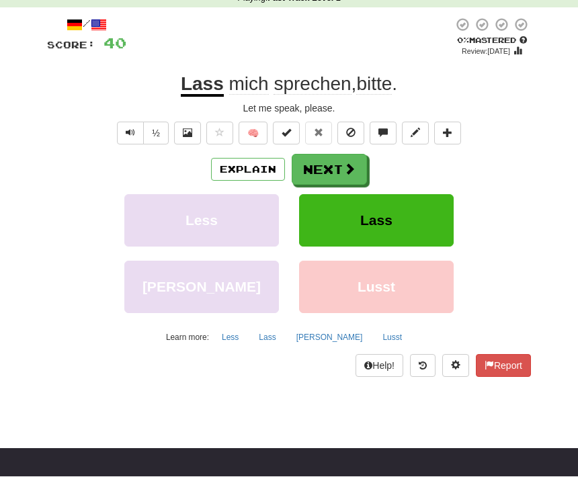
click at [576, 297] on div "Correct : 7 Incorrect : 2 To go : 3 Playing : Fast Track Level 1 / Score: 40 0 …" at bounding box center [289, 184] width 578 height 424
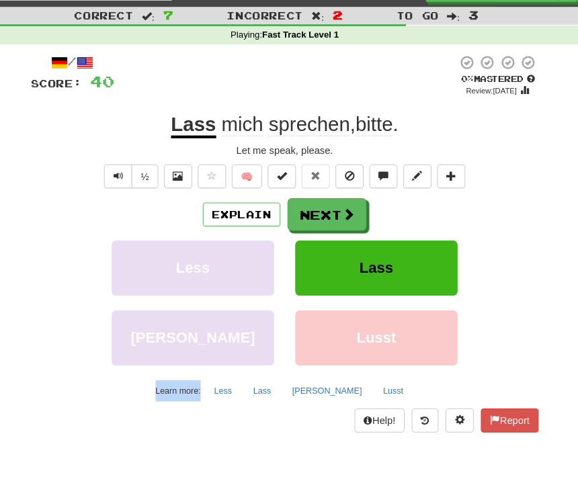
scroll to position [26, 0]
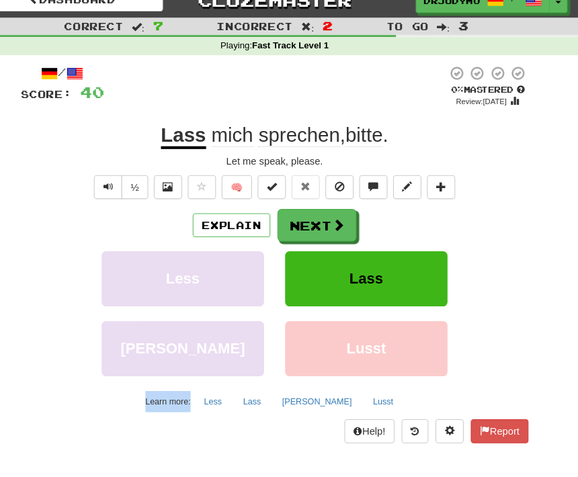
click at [454, 204] on div "Explain Next" at bounding box center [289, 214] width 484 height 31
click at [307, 201] on button "Next" at bounding box center [329, 214] width 75 height 31
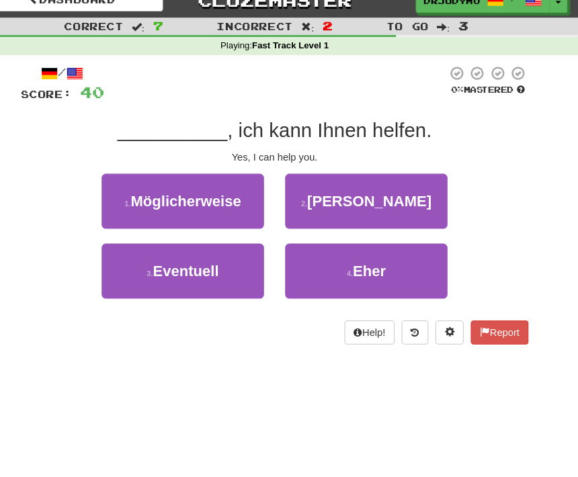
click at [377, 193] on button "2 . Ja" at bounding box center [376, 191] width 155 height 52
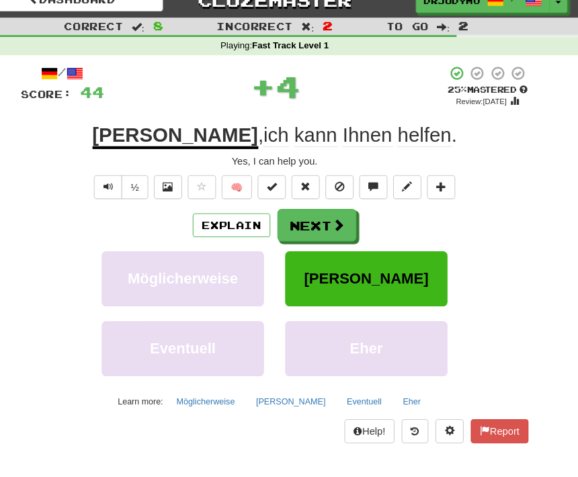
click at [385, 257] on button "[PERSON_NAME]" at bounding box center [376, 265] width 155 height 52
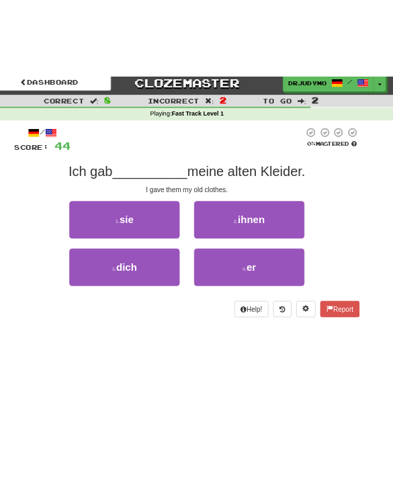
scroll to position [0, 0]
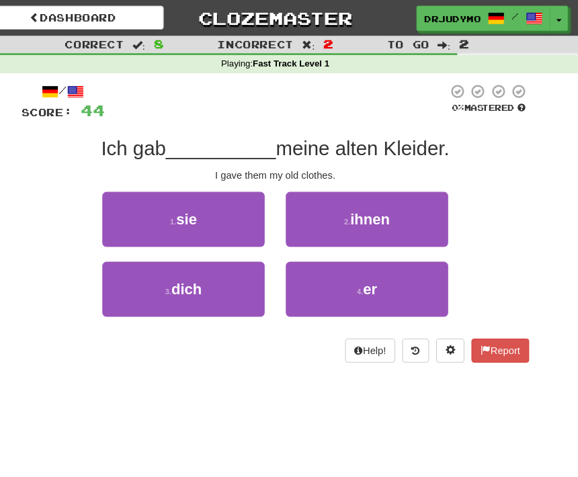
click at [236, 198] on button "1 . sie" at bounding box center [201, 209] width 155 height 52
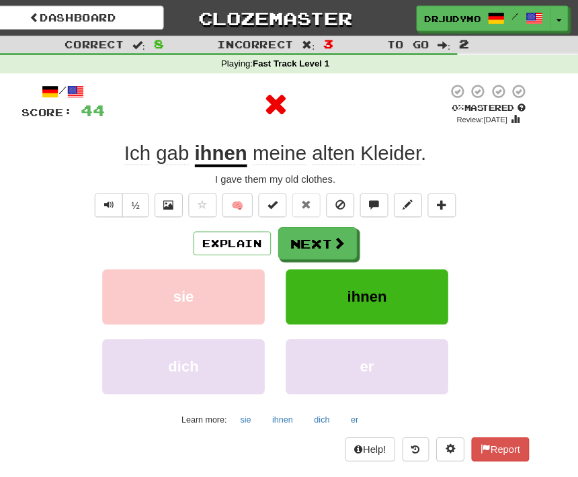
click at [394, 271] on button "ihnen" at bounding box center [376, 283] width 155 height 52
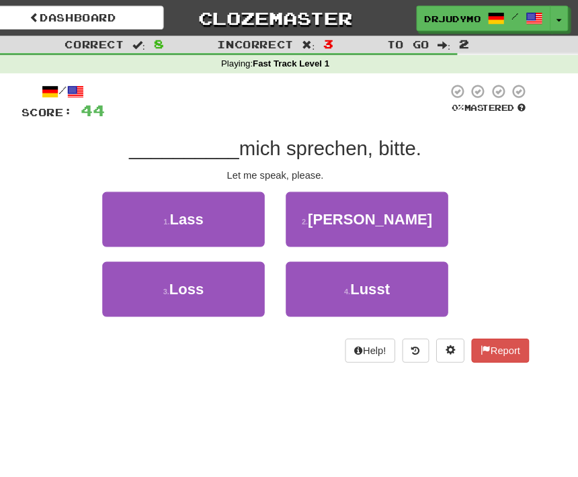
click at [218, 200] on button "1 . Lass" at bounding box center [201, 209] width 155 height 52
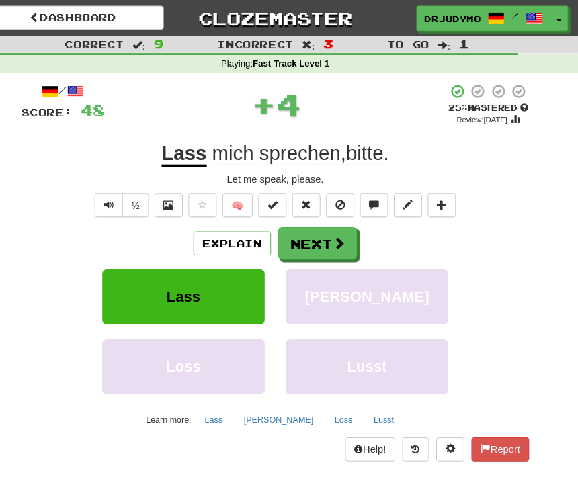
click at [343, 225] on span at bounding box center [349, 231] width 12 height 12
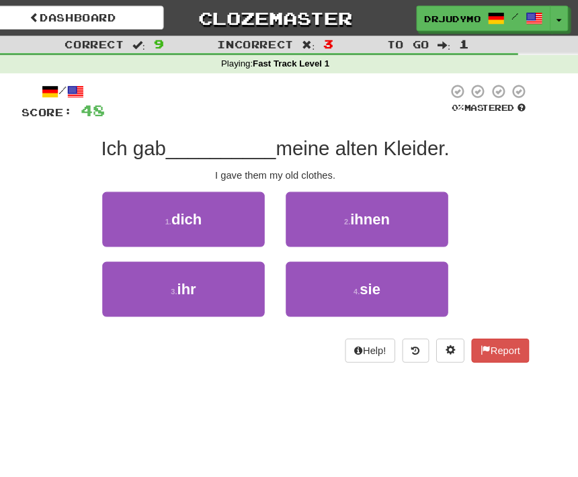
click at [396, 200] on button "2 . ihnen" at bounding box center [376, 209] width 155 height 52
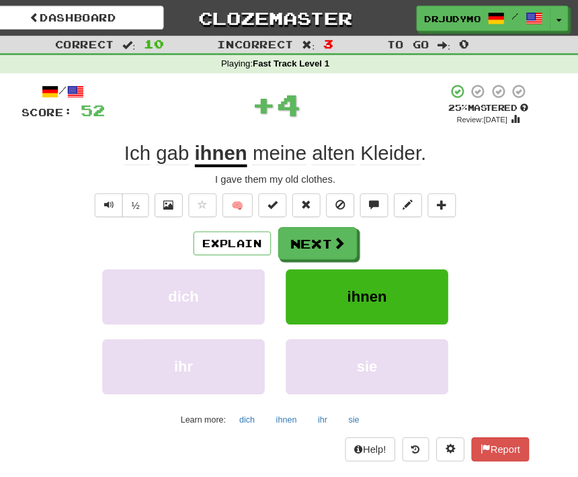
click at [314, 224] on button "Next" at bounding box center [329, 231] width 75 height 31
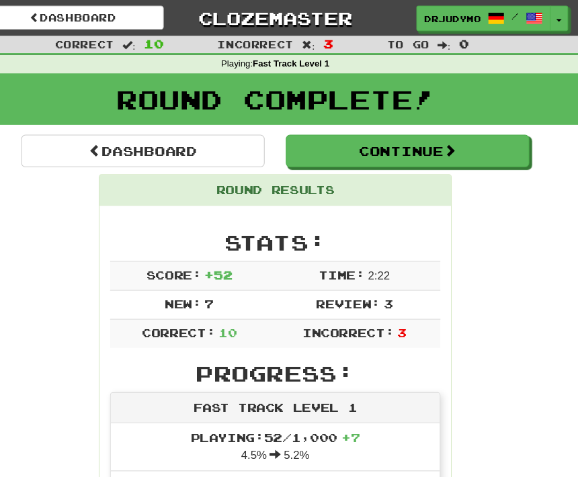
click at [454, 137] on button "Continue" at bounding box center [415, 143] width 232 height 31
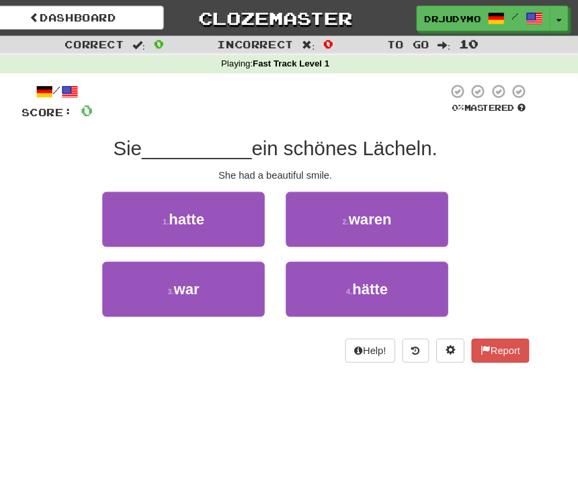
click at [212, 201] on button "1 . hatte" at bounding box center [201, 209] width 155 height 52
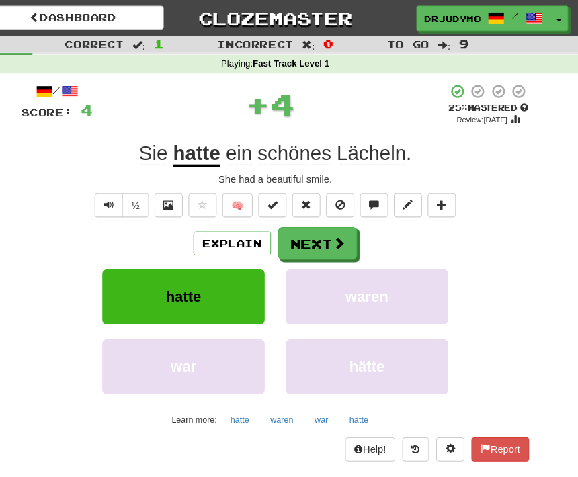
click at [343, 227] on span at bounding box center [349, 231] width 12 height 12
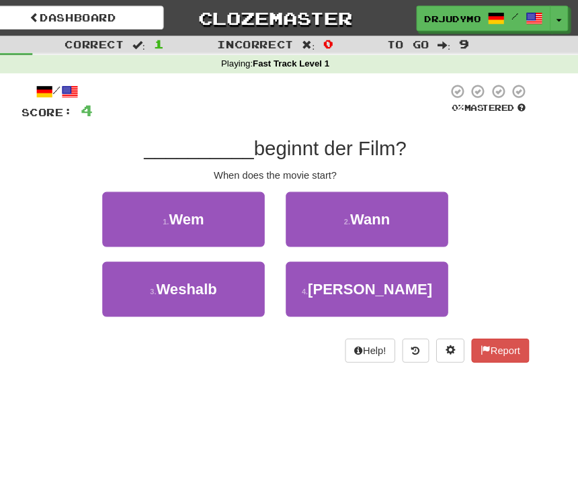
click at [394, 208] on button "2 . Wann" at bounding box center [376, 209] width 155 height 52
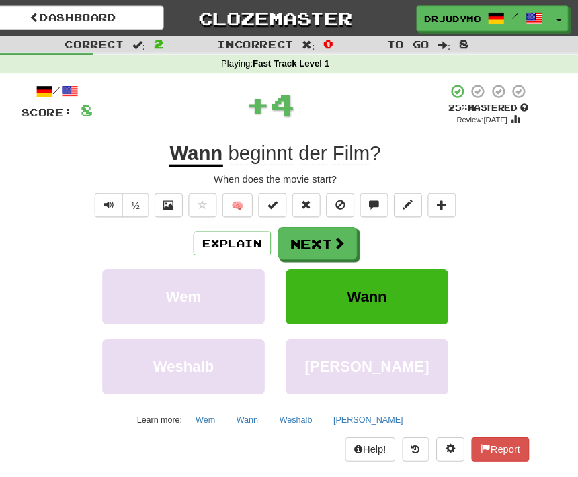
click at [343, 228] on span at bounding box center [349, 231] width 12 height 12
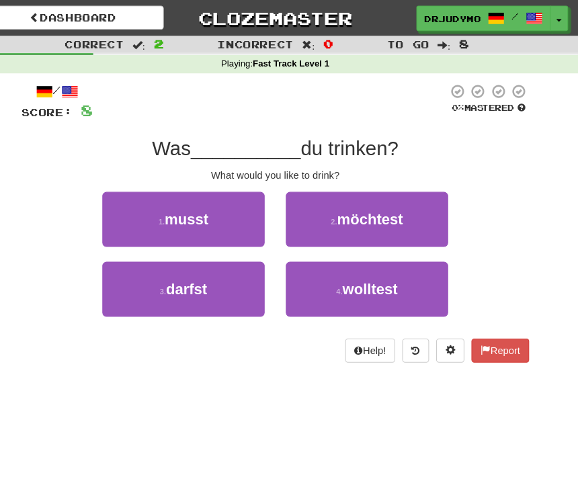
click at [369, 201] on span "möchtest" at bounding box center [379, 208] width 62 height 15
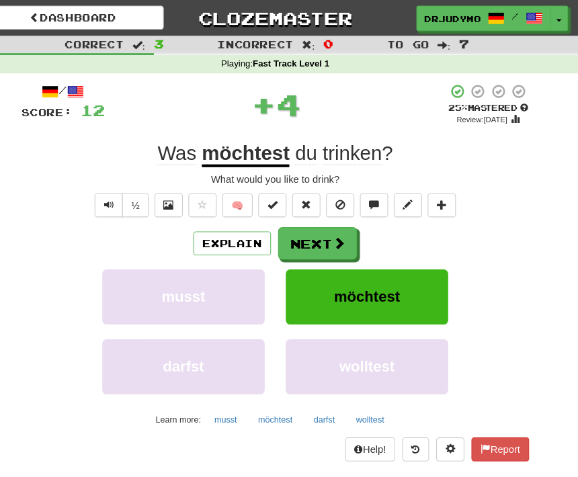
click at [343, 232] on span at bounding box center [349, 231] width 12 height 12
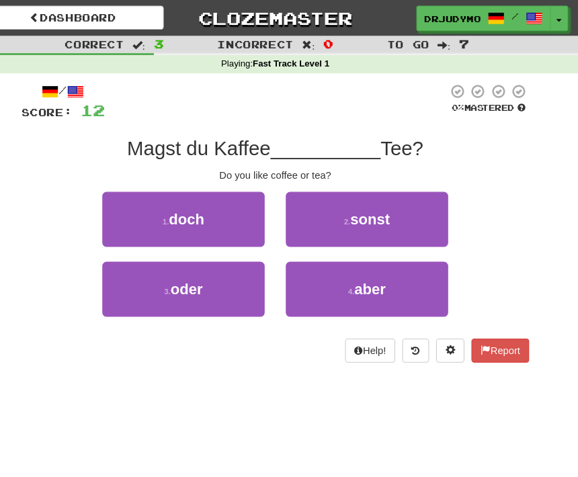
click at [194, 272] on span "oder" at bounding box center [205, 274] width 31 height 15
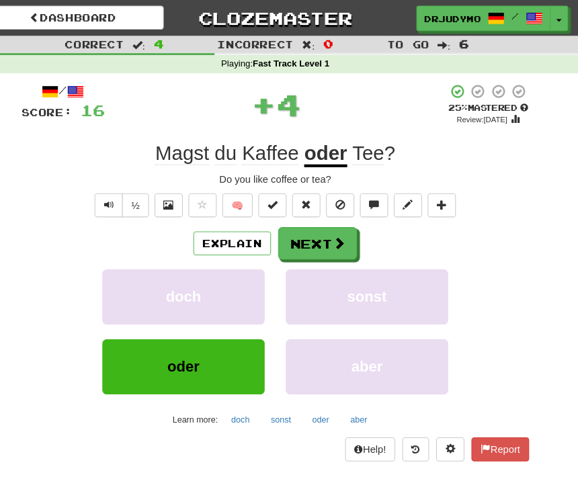
click at [343, 228] on span at bounding box center [349, 231] width 12 height 12
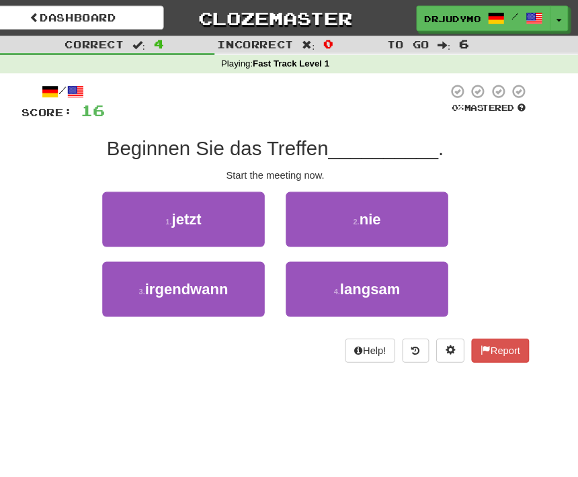
click at [195, 212] on button "1 . jetzt" at bounding box center [201, 209] width 155 height 52
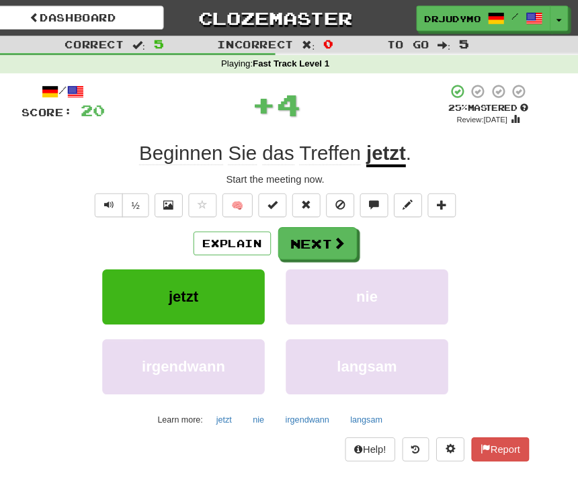
click at [310, 230] on button "Next" at bounding box center [329, 231] width 75 height 31
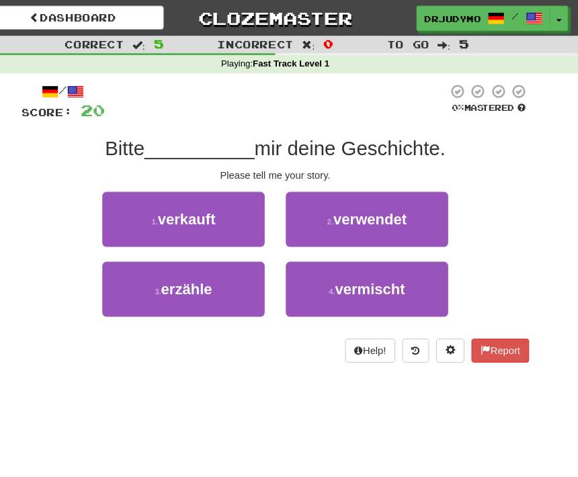
click at [192, 280] on span "erzähle" at bounding box center [204, 274] width 48 height 15
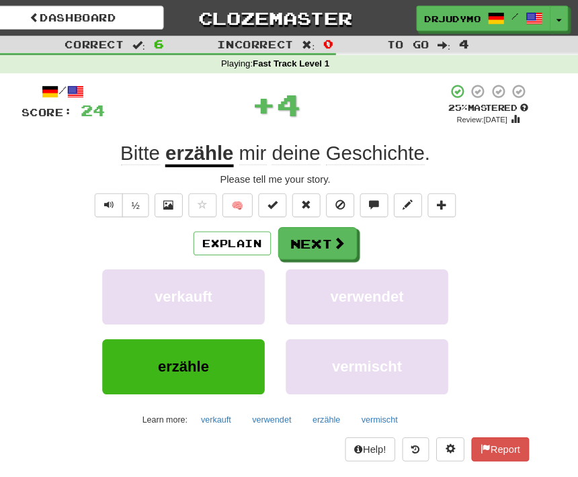
click at [343, 228] on span at bounding box center [349, 231] width 12 height 12
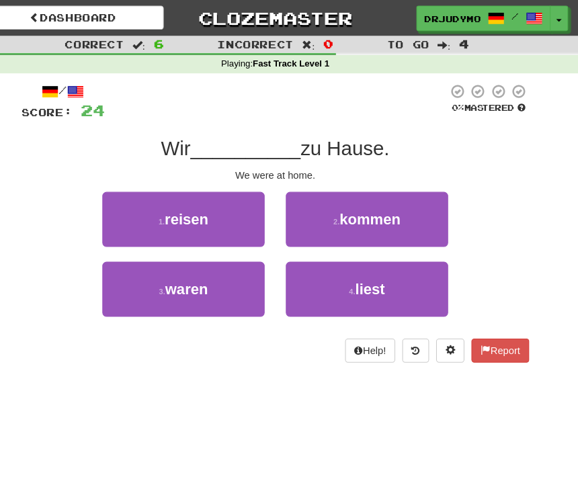
click at [213, 276] on button "3 . waren" at bounding box center [201, 275] width 155 height 52
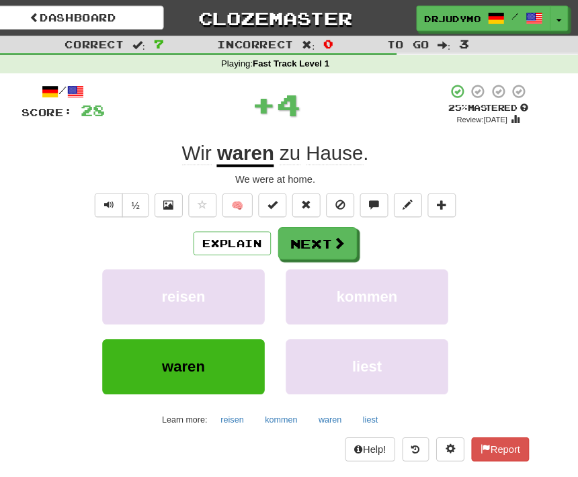
click at [343, 228] on span at bounding box center [349, 231] width 12 height 12
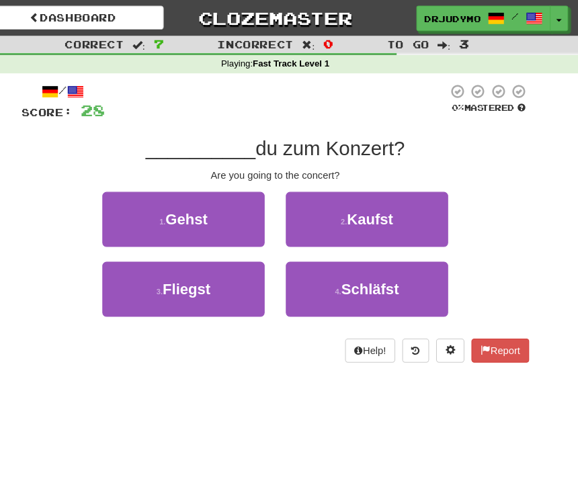
click at [211, 209] on button "1 . Gehst" at bounding box center [201, 209] width 155 height 52
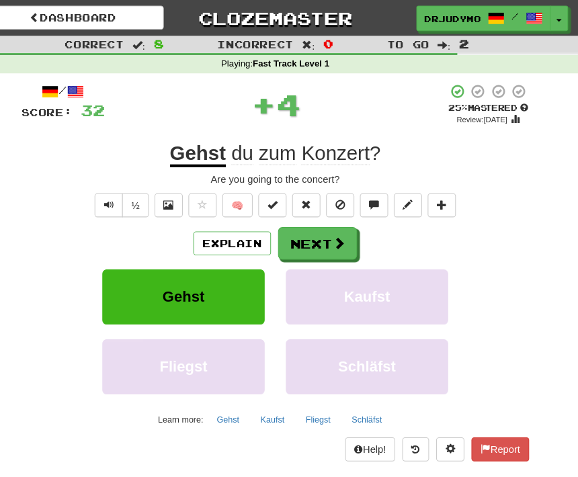
click at [331, 237] on button "Next" at bounding box center [329, 231] width 75 height 31
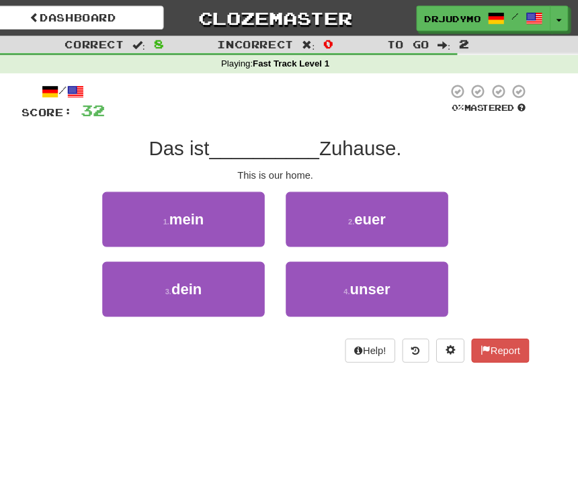
click at [376, 274] on button "4 . unser" at bounding box center [376, 275] width 155 height 52
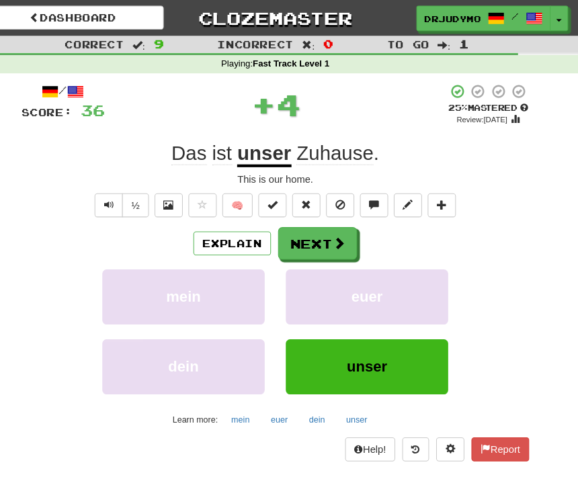
click at [333, 233] on button "Next" at bounding box center [329, 231] width 75 height 31
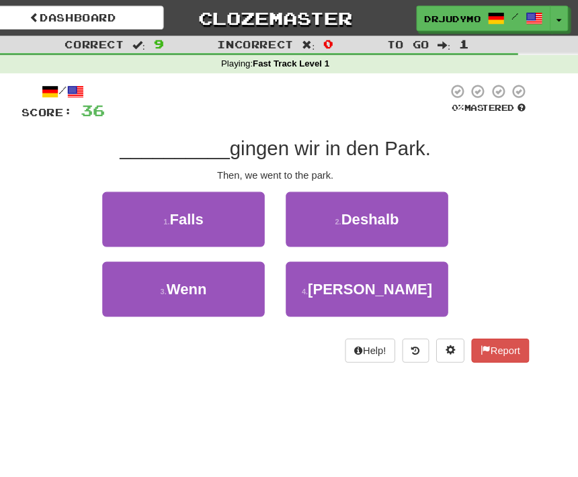
click at [377, 260] on button "4 . Dann" at bounding box center [376, 275] width 155 height 52
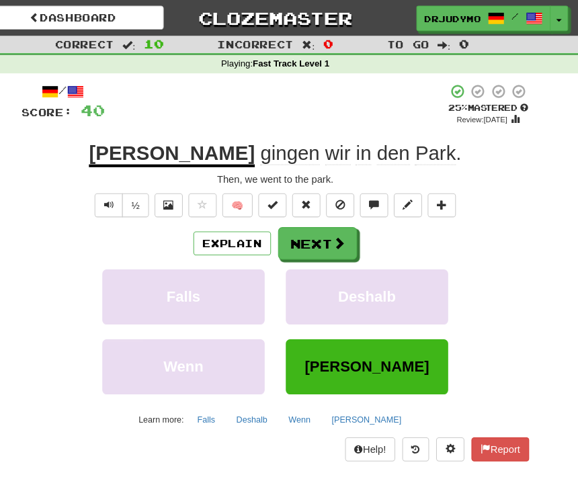
click at [343, 235] on span at bounding box center [349, 231] width 12 height 12
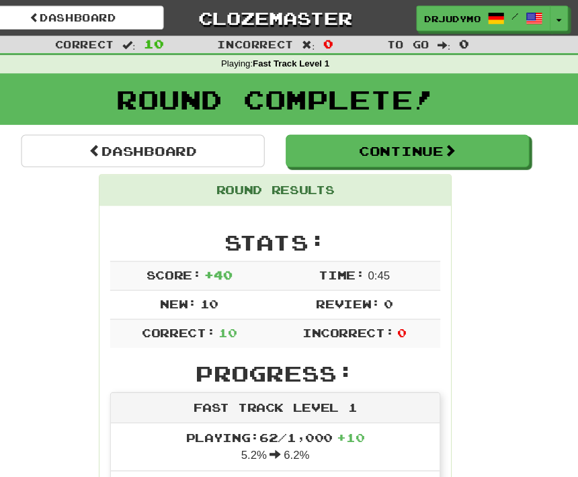
click at [449, 139] on button "Continue" at bounding box center [415, 143] width 232 height 31
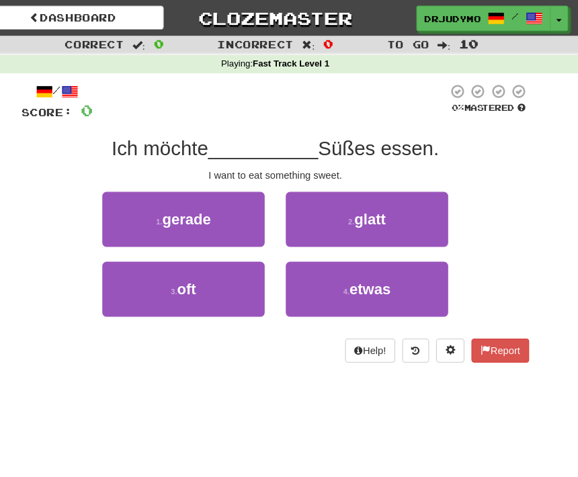
click at [360, 267] on span "etwas" at bounding box center [379, 274] width 39 height 15
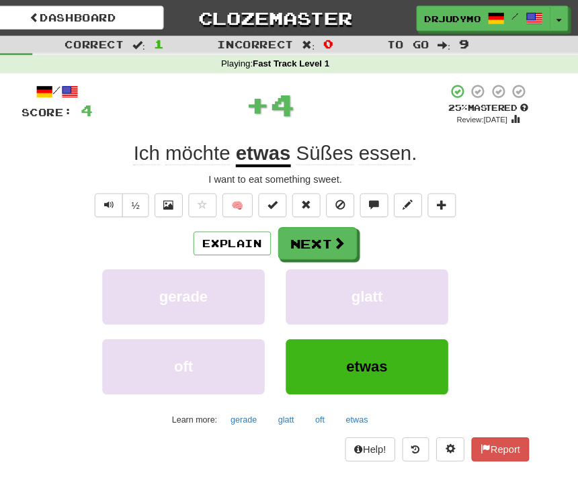
click at [325, 221] on button "Next" at bounding box center [329, 231] width 75 height 31
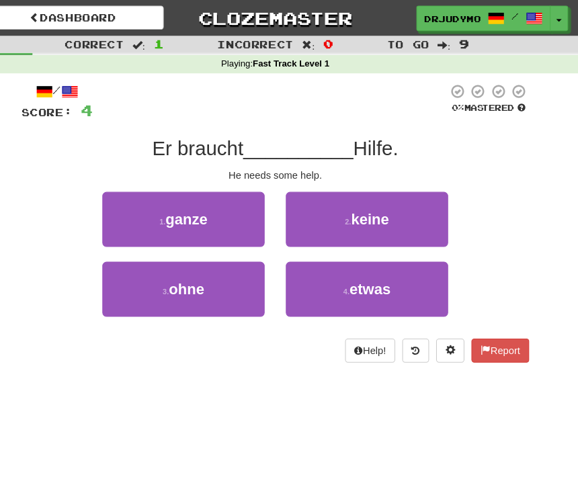
click at [372, 258] on button "4 . etwas" at bounding box center [376, 275] width 155 height 52
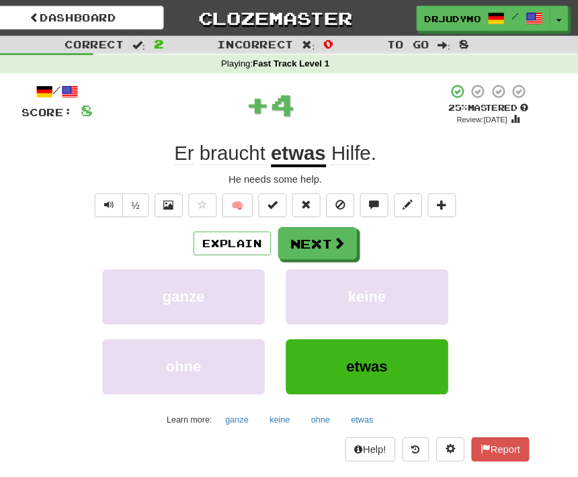
click at [315, 222] on button "Next" at bounding box center [329, 231] width 75 height 31
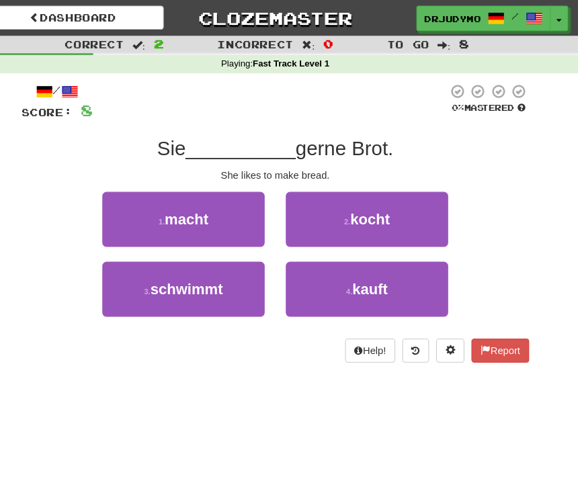
click at [377, 207] on button "2 . kocht" at bounding box center [376, 209] width 155 height 52
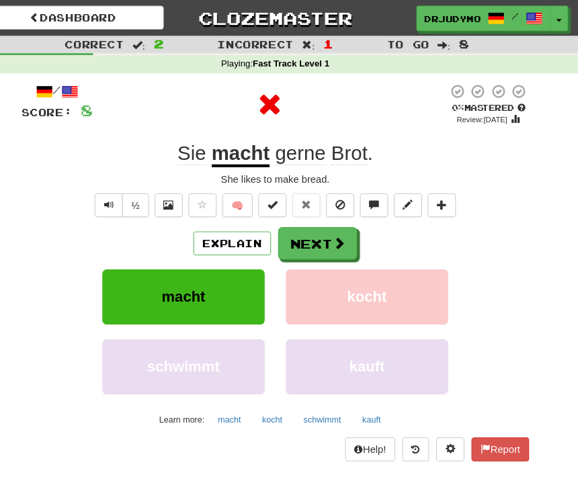
click at [308, 225] on button "Next" at bounding box center [329, 231] width 75 height 31
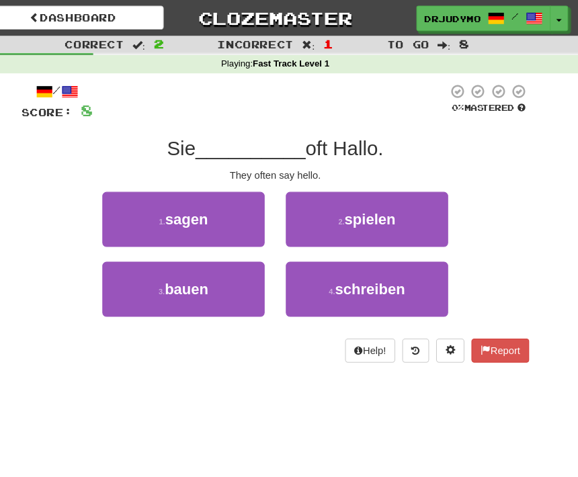
click at [218, 193] on button "1 . sagen" at bounding box center [201, 209] width 155 height 52
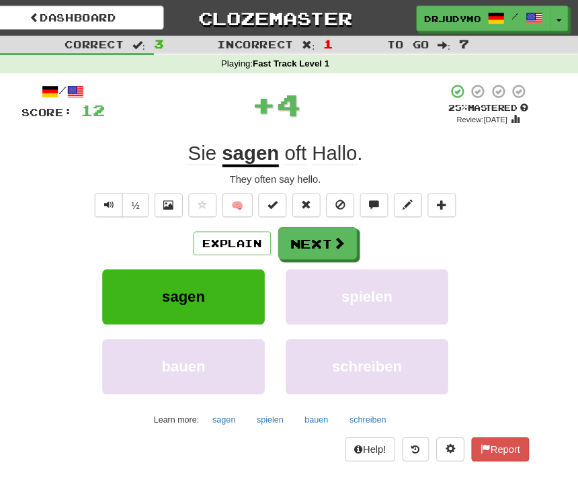
click at [324, 218] on button "Next" at bounding box center [329, 231] width 75 height 31
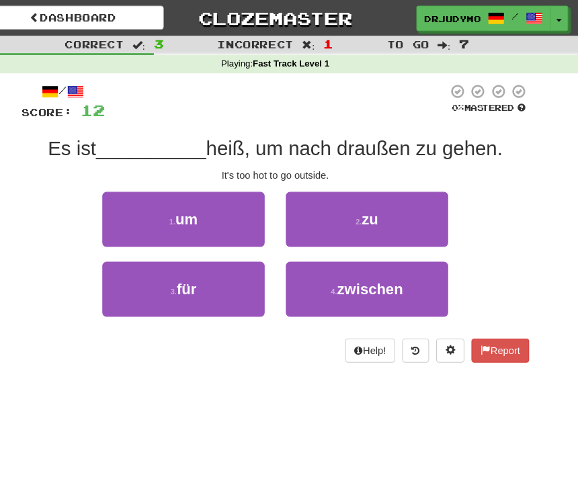
click at [382, 210] on button "2 . zu" at bounding box center [376, 209] width 155 height 52
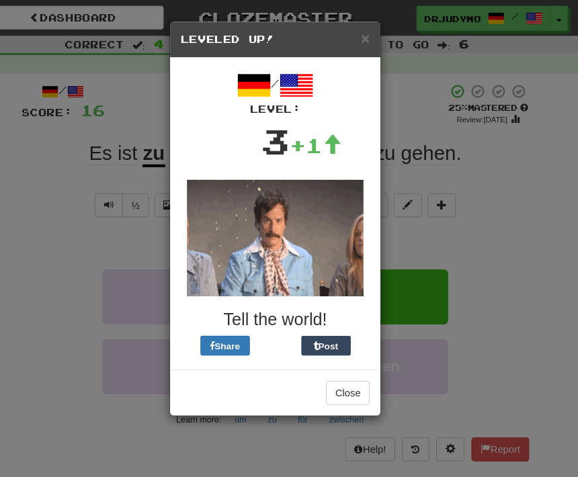
click at [337, 374] on button "Close" at bounding box center [358, 374] width 42 height 23
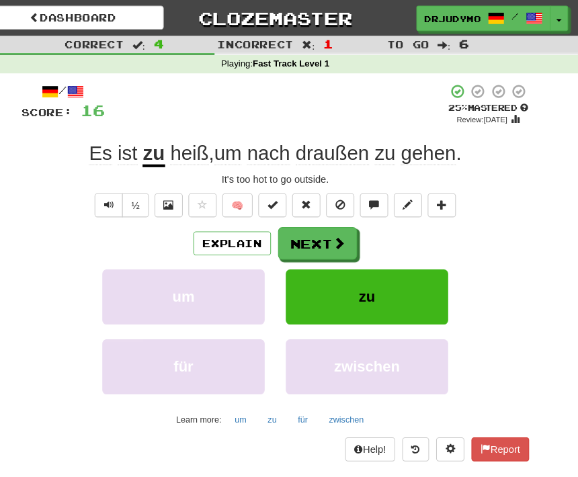
click at [338, 223] on button "Next" at bounding box center [329, 231] width 75 height 31
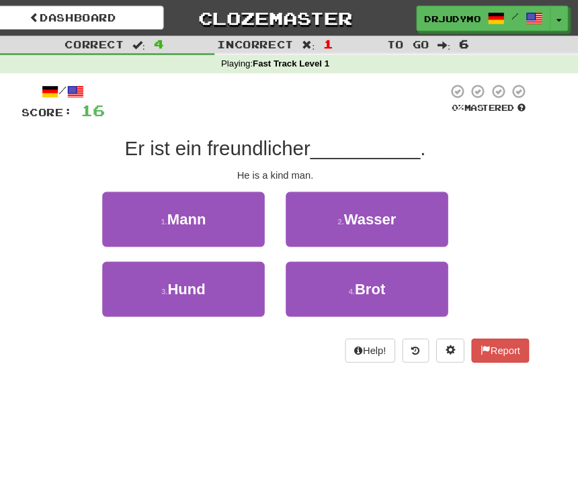
click at [228, 214] on button "1 . Mann" at bounding box center [201, 209] width 155 height 52
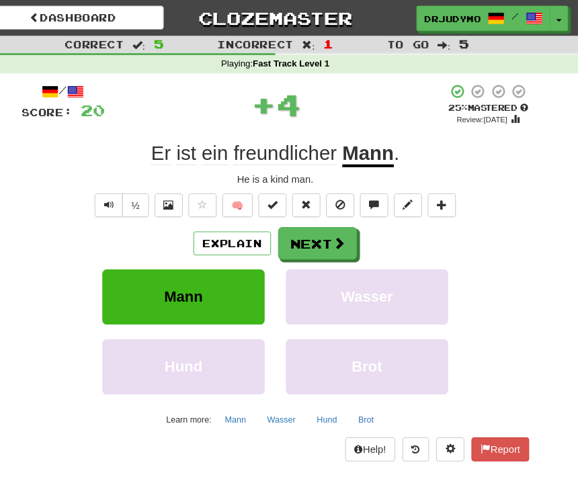
click at [332, 230] on button "Next" at bounding box center [329, 231] width 75 height 31
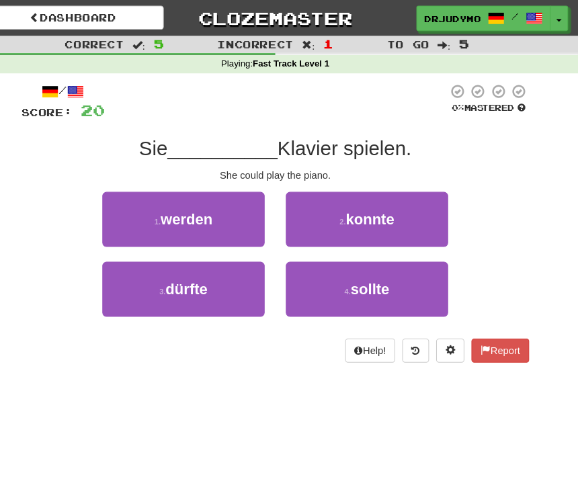
click at [386, 203] on button "2 . konnte" at bounding box center [376, 209] width 155 height 52
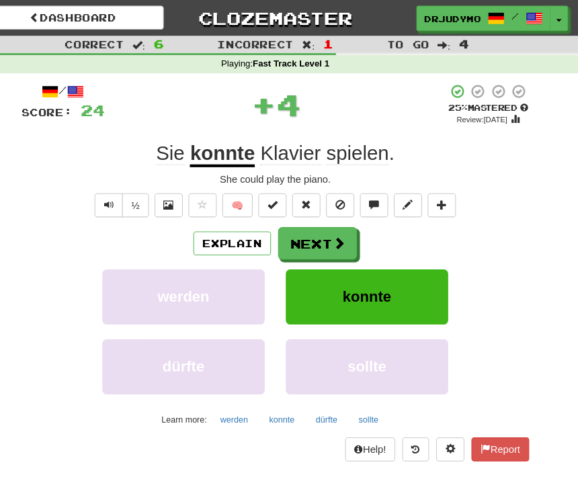
click at [326, 221] on button "Next" at bounding box center [329, 231] width 75 height 31
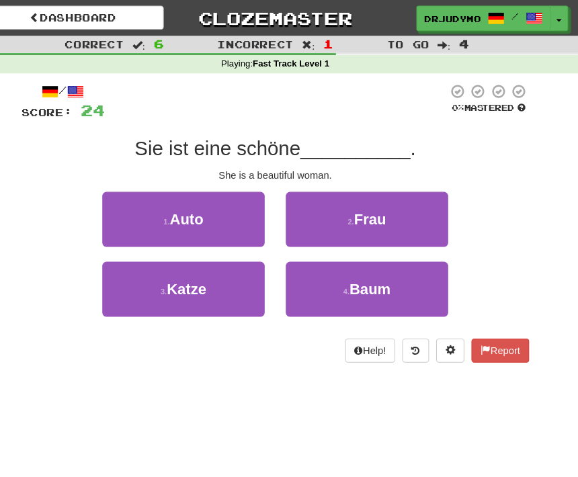
click at [379, 208] on button "2 . Frau" at bounding box center [376, 209] width 155 height 52
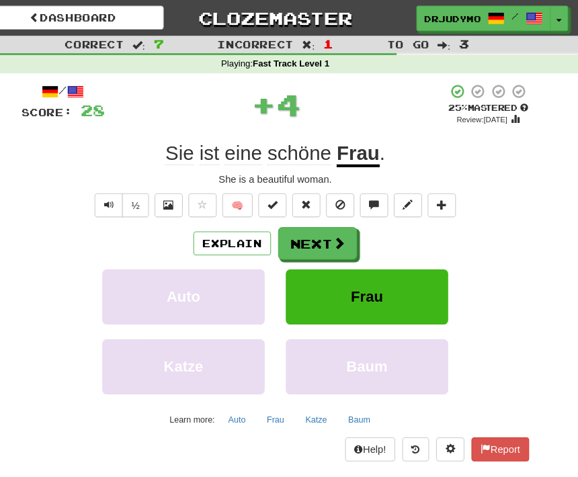
click at [343, 225] on span at bounding box center [349, 231] width 12 height 12
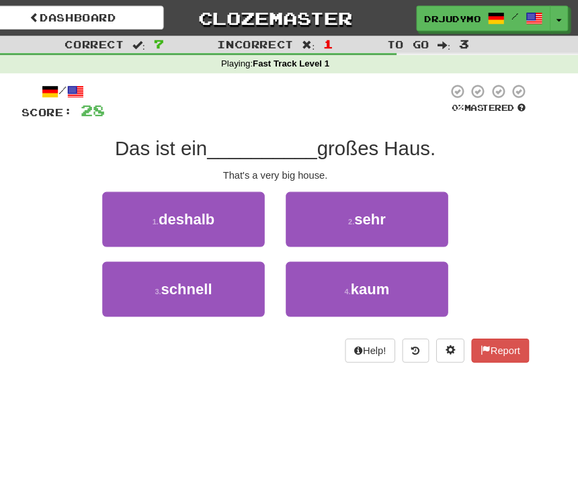
click at [384, 212] on button "2 . sehr" at bounding box center [376, 209] width 155 height 52
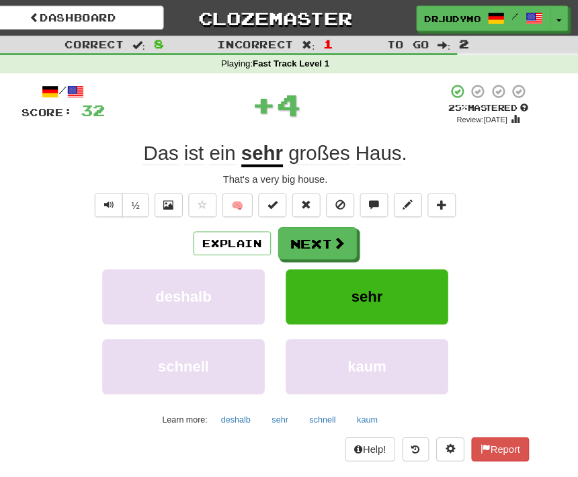
click at [328, 228] on button "Next" at bounding box center [329, 231] width 75 height 31
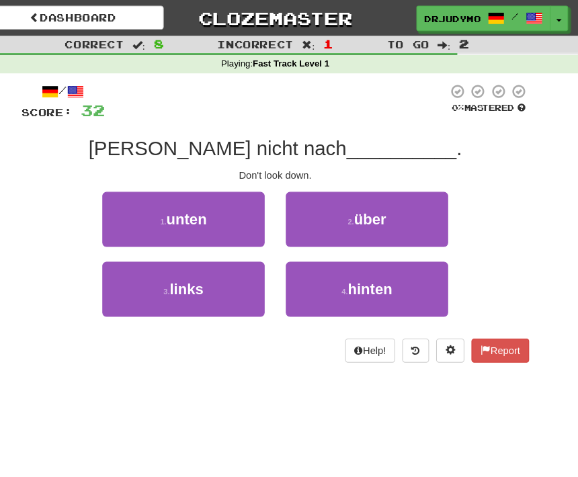
click at [222, 210] on button "1 . unten" at bounding box center [201, 209] width 155 height 52
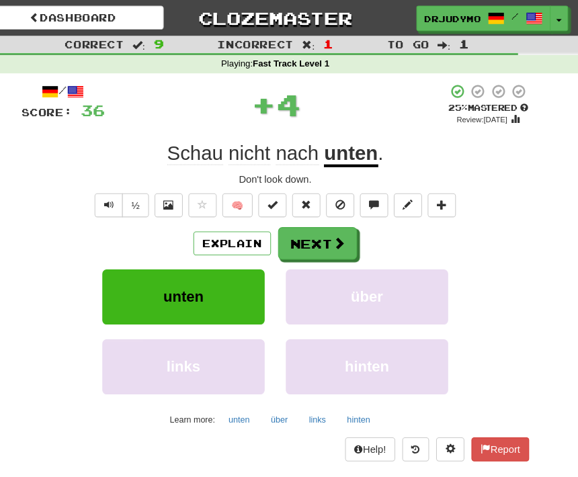
click at [343, 226] on span at bounding box center [349, 231] width 12 height 12
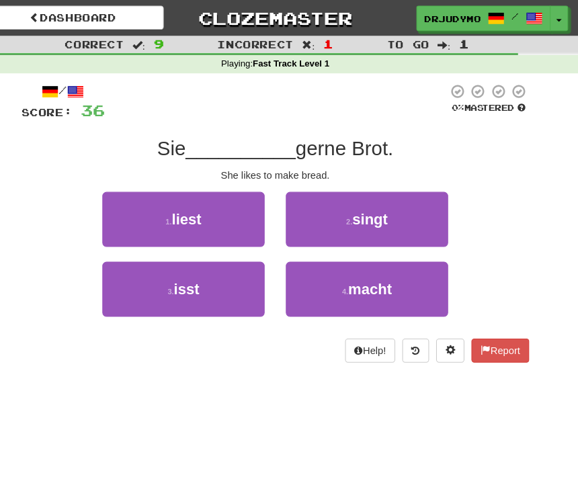
click at [365, 267] on span "macht" at bounding box center [379, 274] width 42 height 15
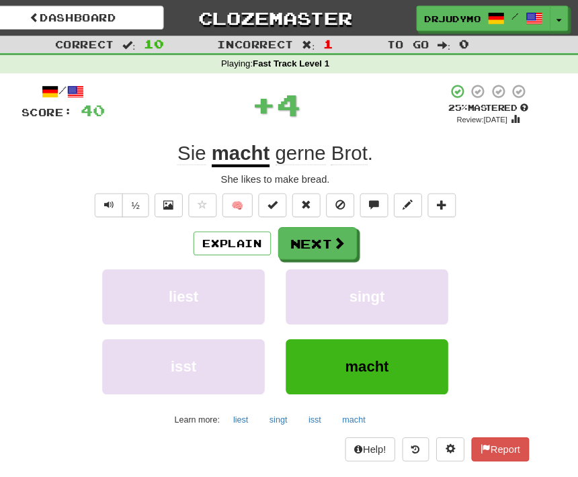
click at [305, 227] on button "Next" at bounding box center [329, 231] width 75 height 31
